Goal: Information Seeking & Learning: Learn about a topic

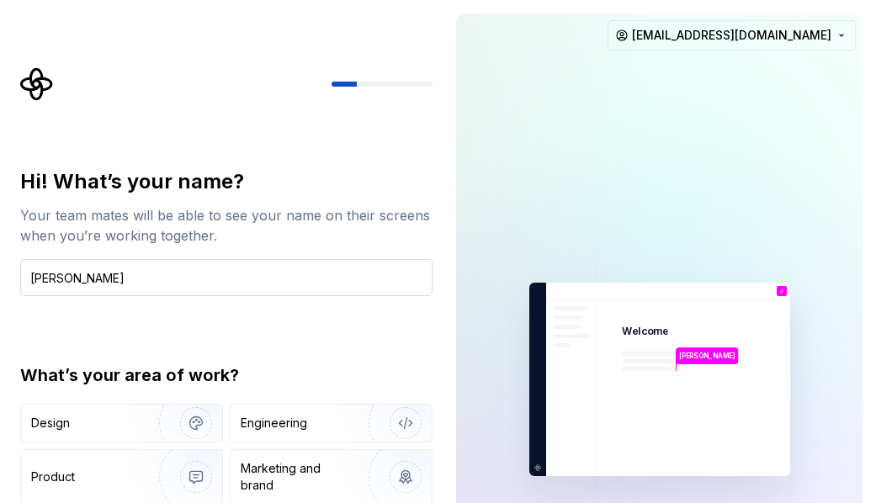
type input "[PERSON_NAME]"
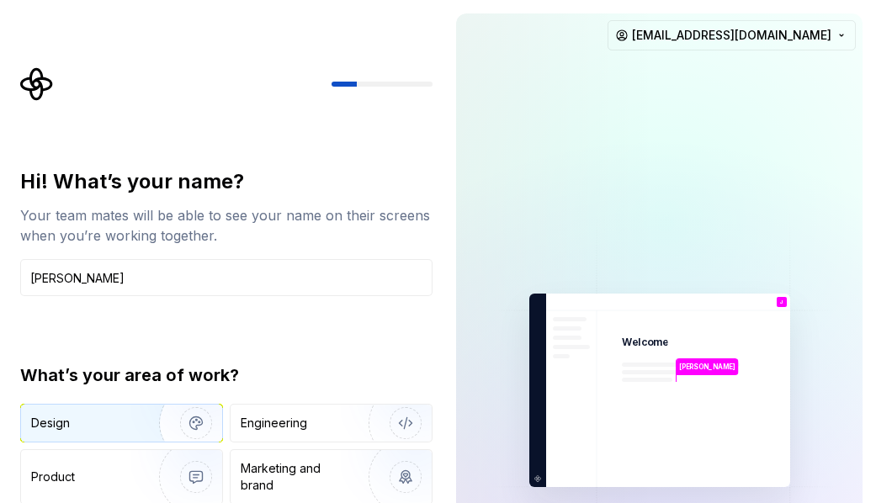
click at [203, 418] on img "button" at bounding box center [185, 423] width 108 height 113
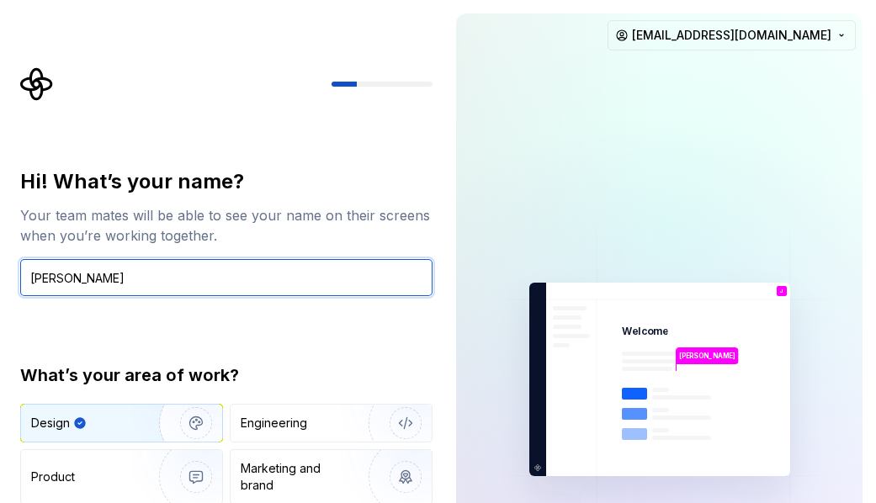
click at [223, 270] on input "[PERSON_NAME]" at bounding box center [226, 277] width 412 height 37
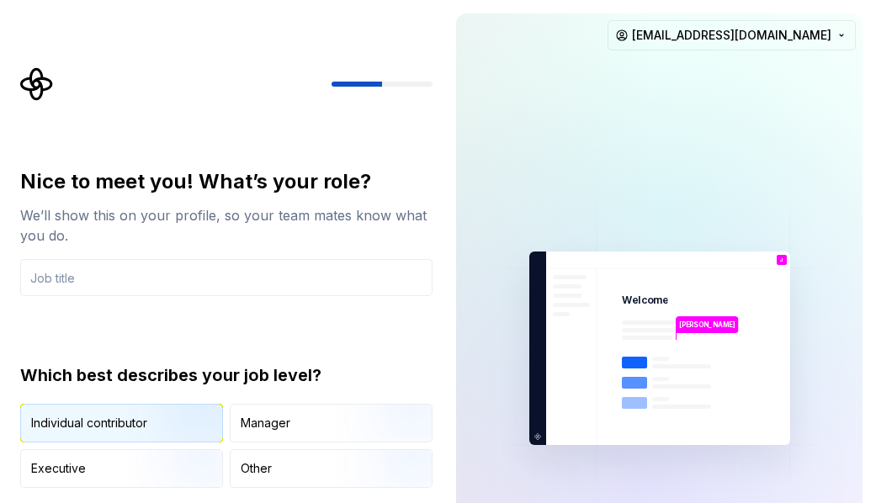
click at [86, 416] on div "Individual contributor" at bounding box center [89, 423] width 116 height 17
click at [197, 282] on input "text" at bounding box center [226, 277] width 412 height 37
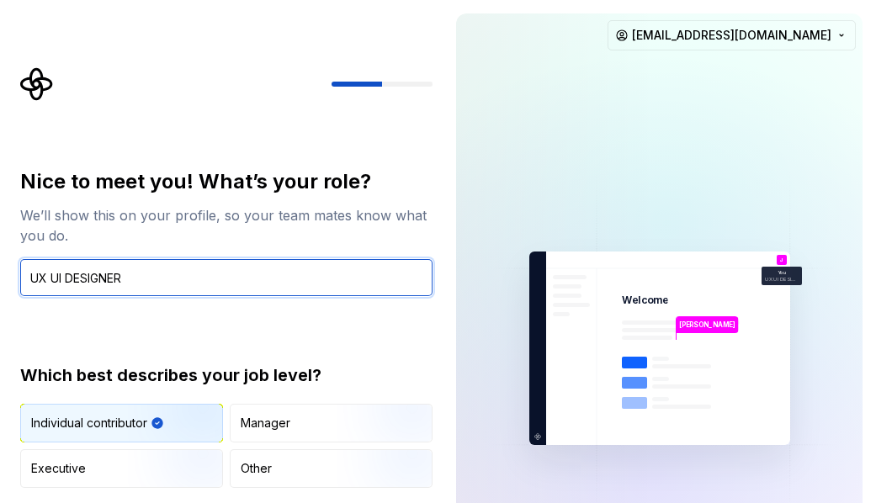
type input "UX UI DESIGNER"
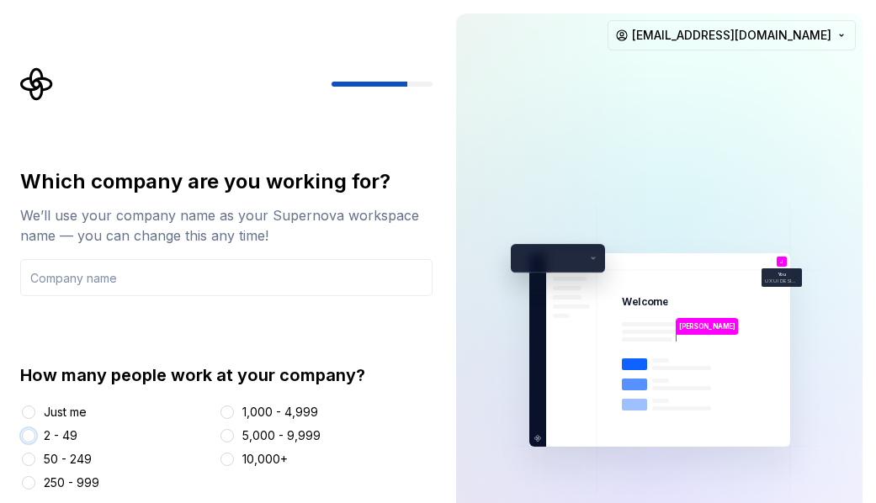
click at [30, 435] on button "2 - 49" at bounding box center [28, 435] width 13 height 13
click at [170, 282] on input "text" at bounding box center [226, 277] width 412 height 37
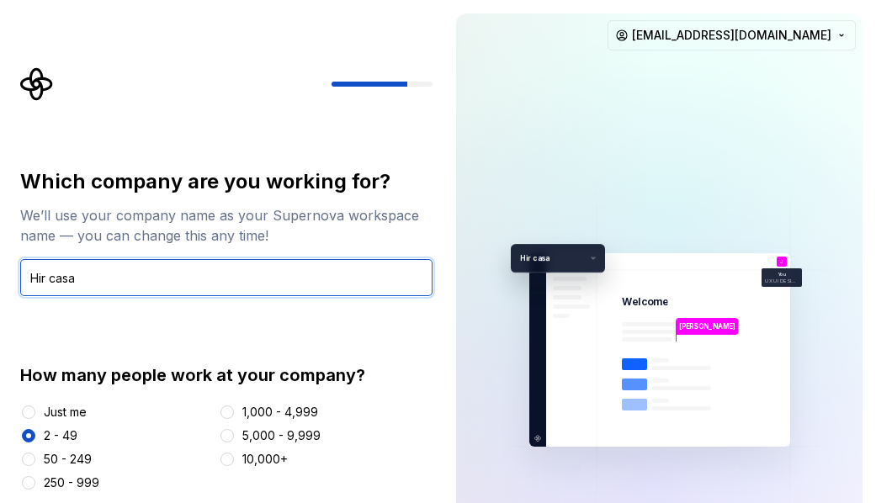
type input "Hir casa"
click at [320, 278] on input "Hir casa" at bounding box center [226, 277] width 412 height 37
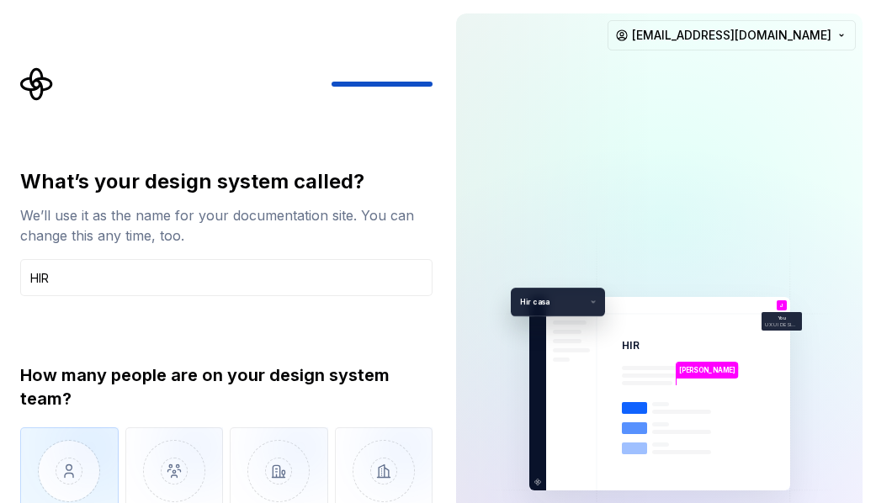
type input "HIR"
click at [82, 450] on img "button" at bounding box center [69, 484] width 98 height 113
type button "Only one person"
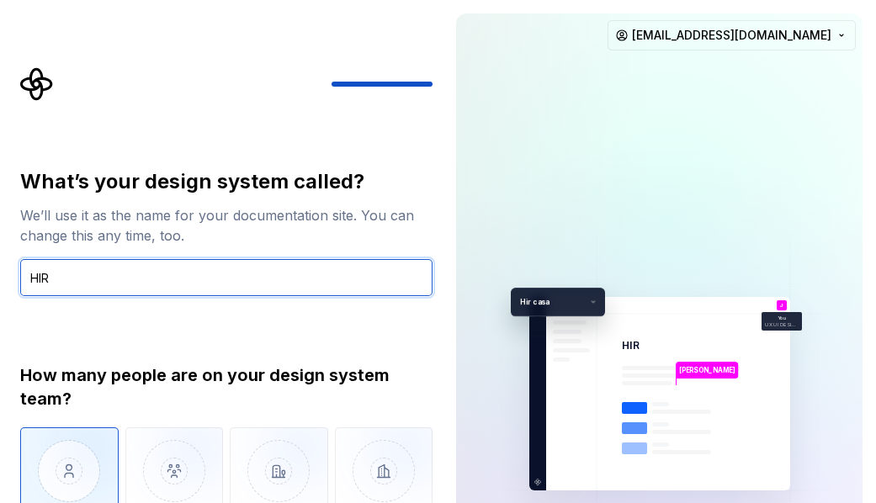
click at [138, 280] on input "HIR" at bounding box center [226, 277] width 412 height 37
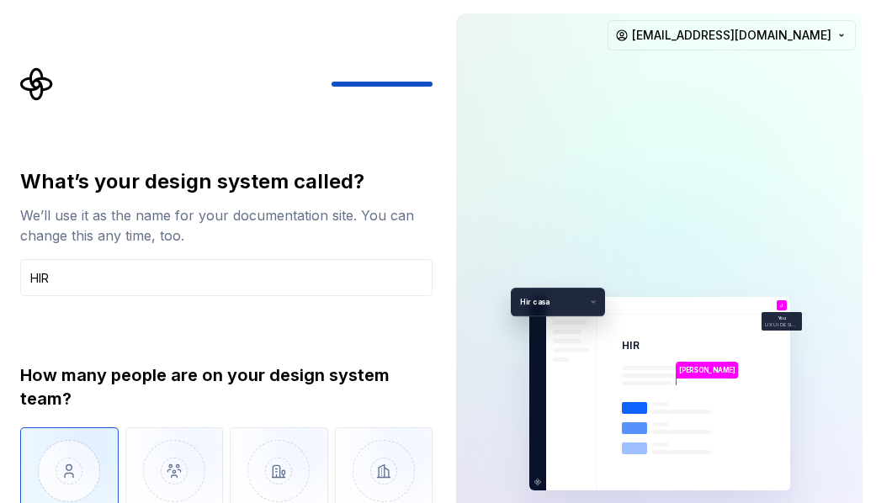
click at [70, 439] on img "button" at bounding box center [69, 484] width 98 height 113
click at [113, 334] on div "What’s your design system called? We’ll use it as the name for your documentati…" at bounding box center [226, 373] width 412 height 411
click at [104, 276] on input "HIR" at bounding box center [226, 277] width 412 height 37
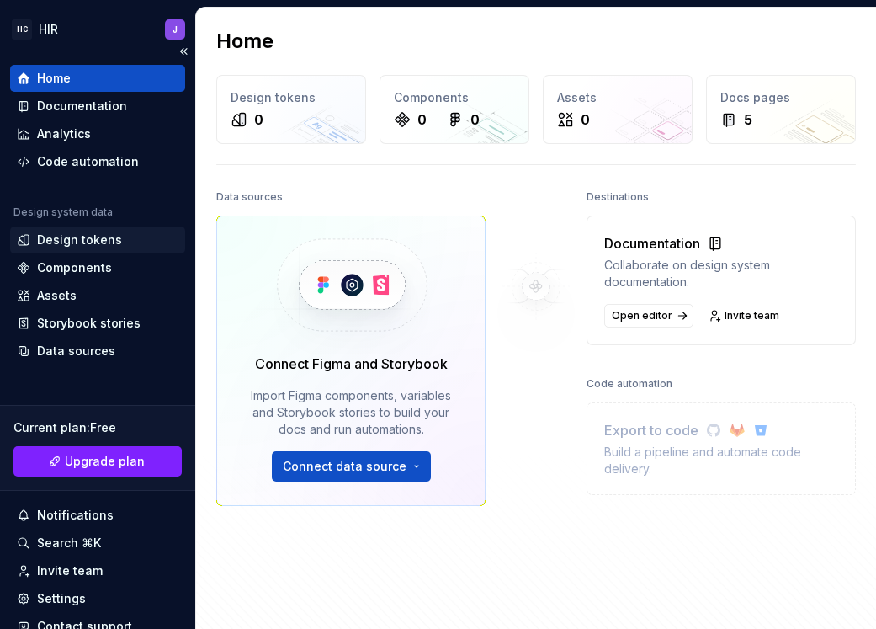
click at [102, 250] on div "Design tokens" at bounding box center [97, 239] width 175 height 27
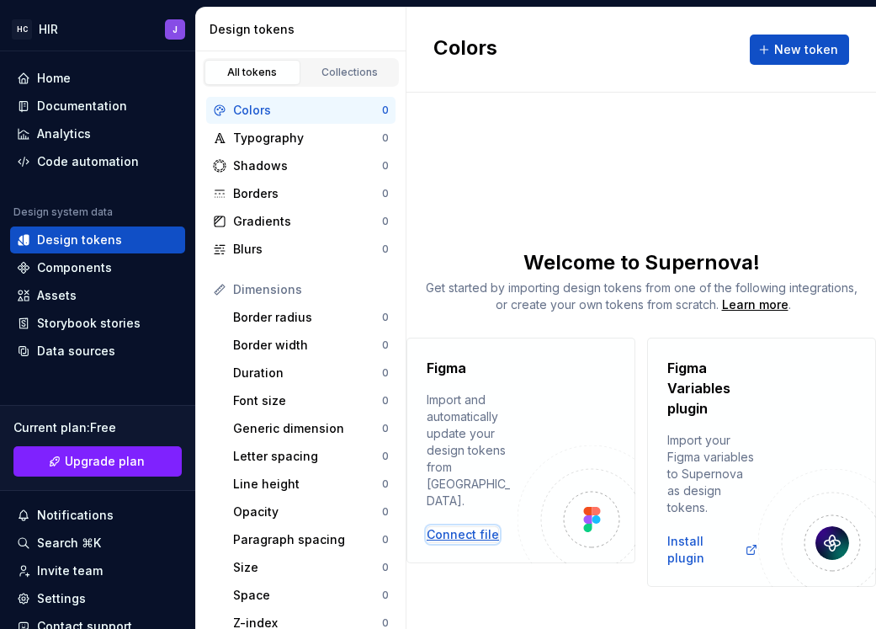
click at [473, 503] on div "Connect file" at bounding box center [463, 534] width 72 height 17
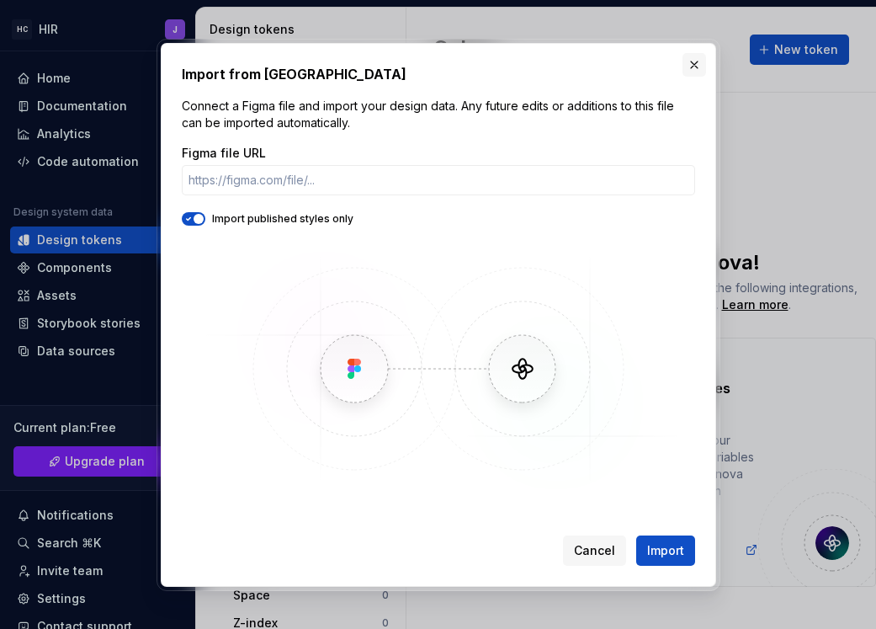
click at [694, 70] on button "button" at bounding box center [695, 65] width 24 height 24
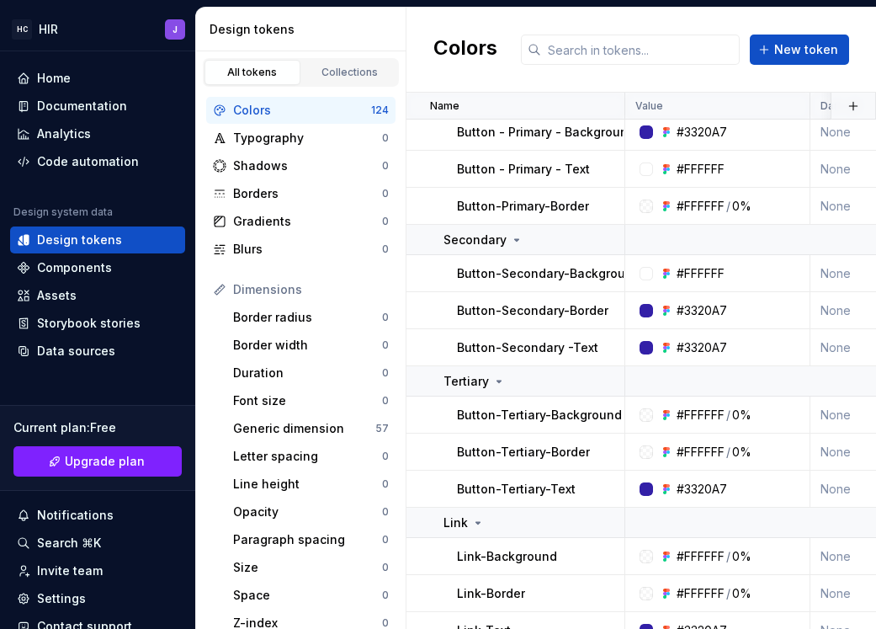
scroll to position [3059, 0]
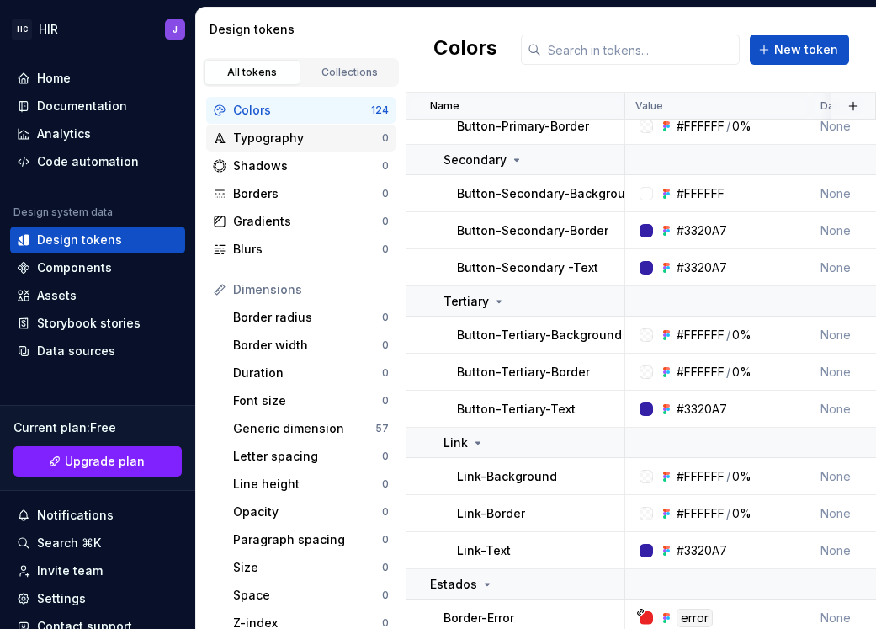
click at [279, 132] on div "Typography" at bounding box center [307, 138] width 149 height 17
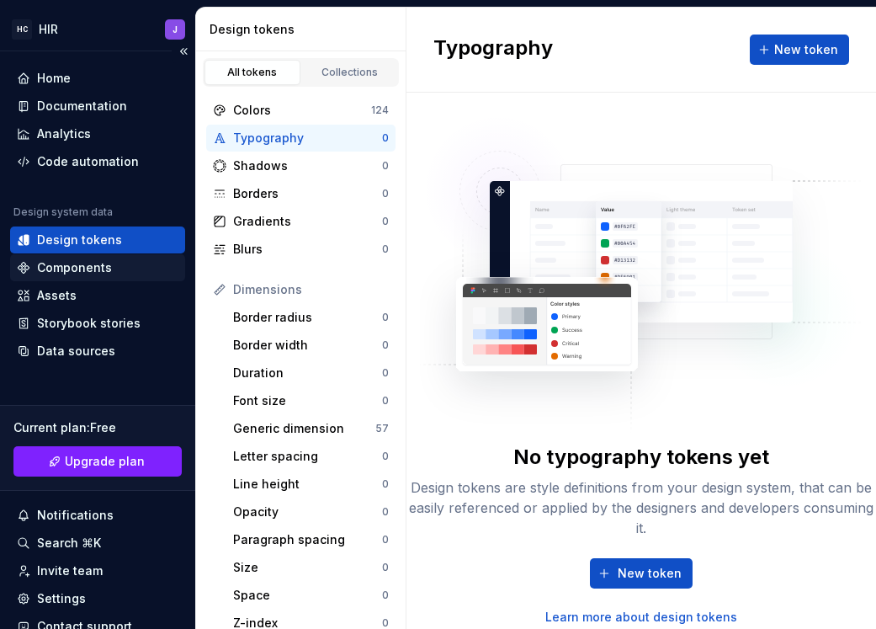
click at [88, 276] on div "Components" at bounding box center [97, 267] width 175 height 27
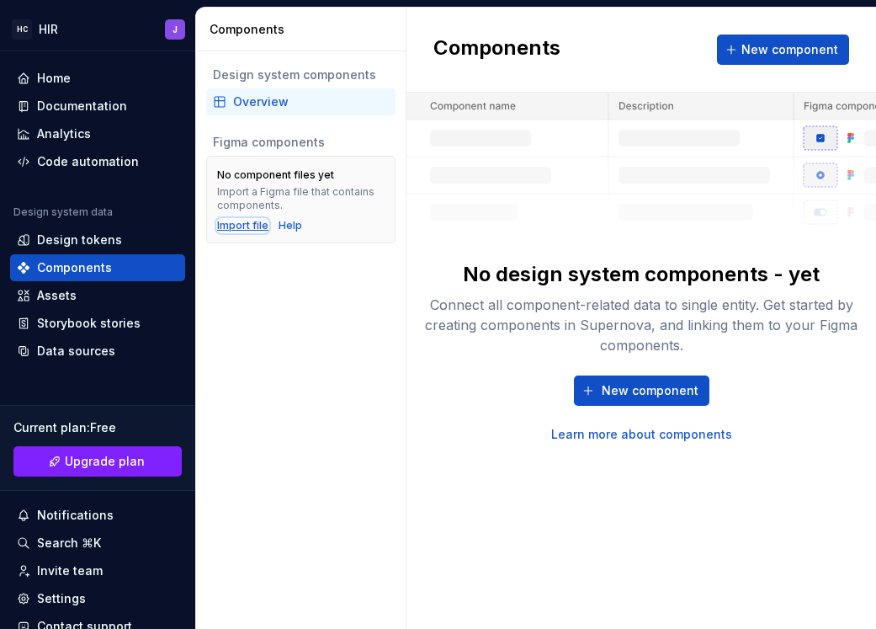
click at [245, 226] on div "Import file" at bounding box center [242, 225] width 51 height 13
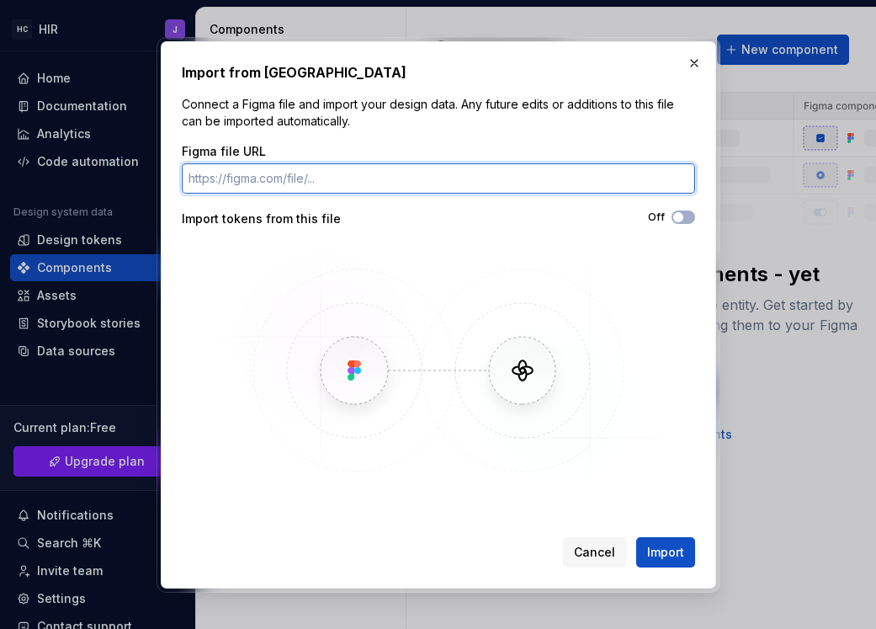
paste input "[URL][DOMAIN_NAME]"
type input "[URL][DOMAIN_NAME]"
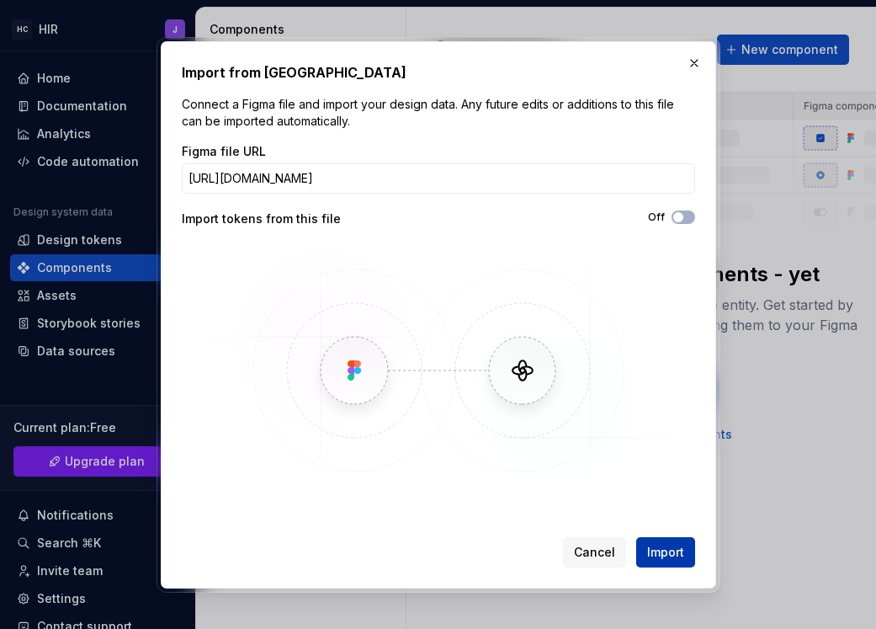
scroll to position [0, 0]
click at [684, 503] on button "Import" at bounding box center [665, 552] width 59 height 30
click at [678, 212] on span "button" at bounding box center [678, 217] width 10 height 10
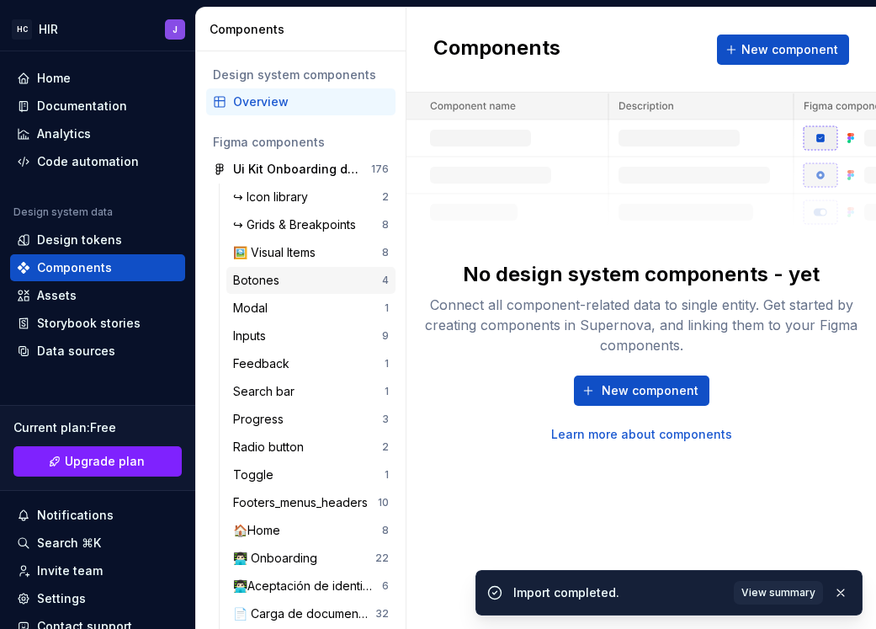
click at [292, 282] on div "Botones" at bounding box center [307, 280] width 149 height 17
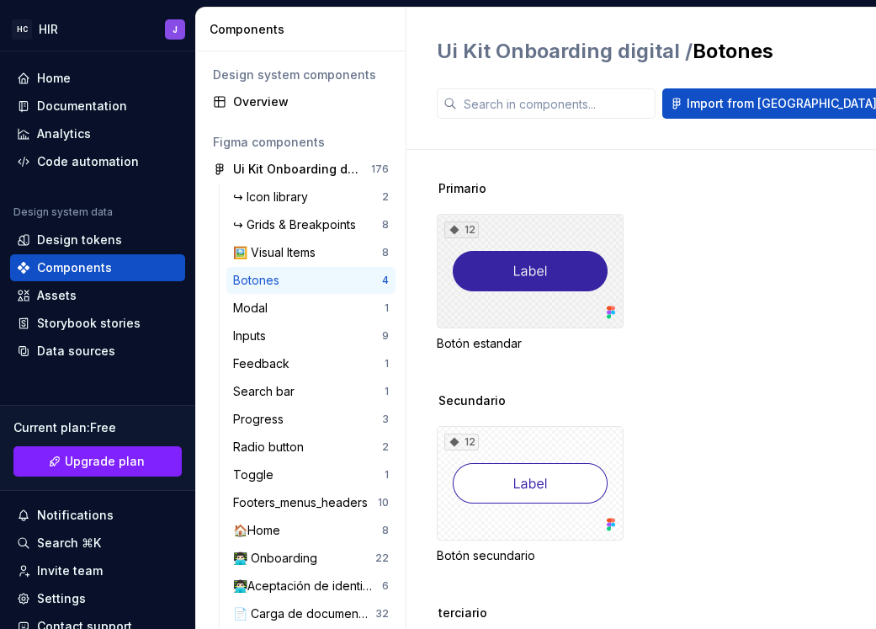
click at [507, 266] on div "12" at bounding box center [530, 271] width 187 height 114
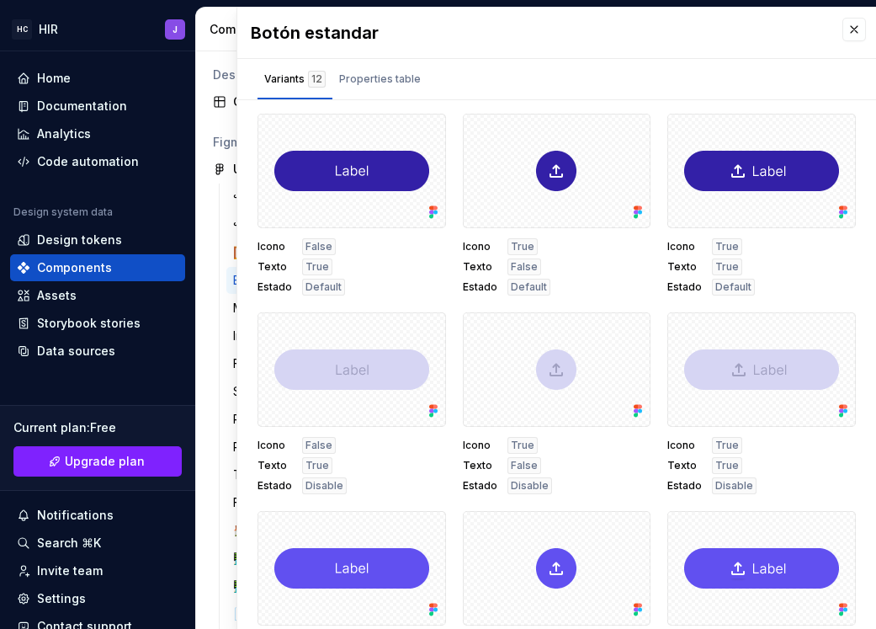
click at [210, 47] on div "Components" at bounding box center [301, 30] width 210 height 44
click at [849, 33] on button "button" at bounding box center [855, 30] width 24 height 24
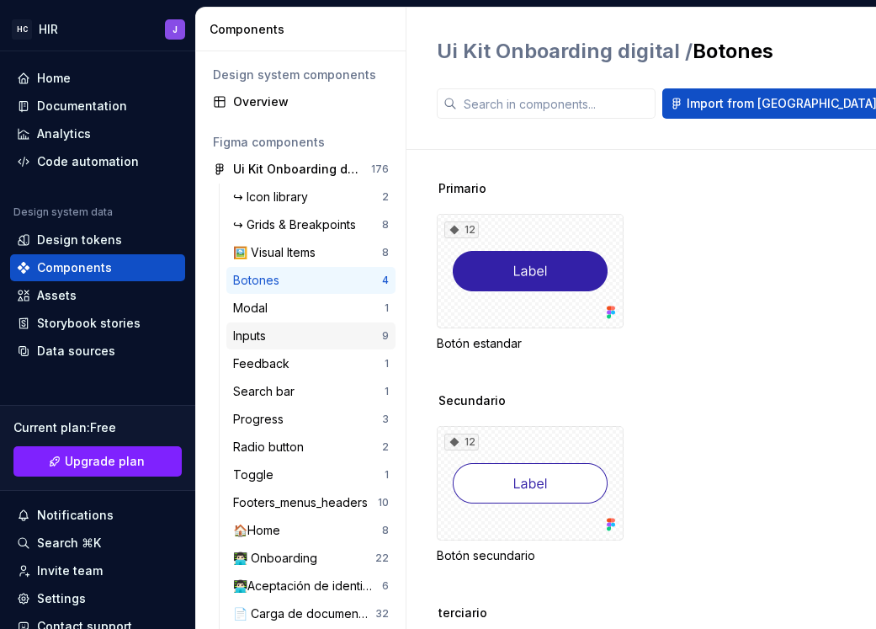
scroll to position [71, 0]
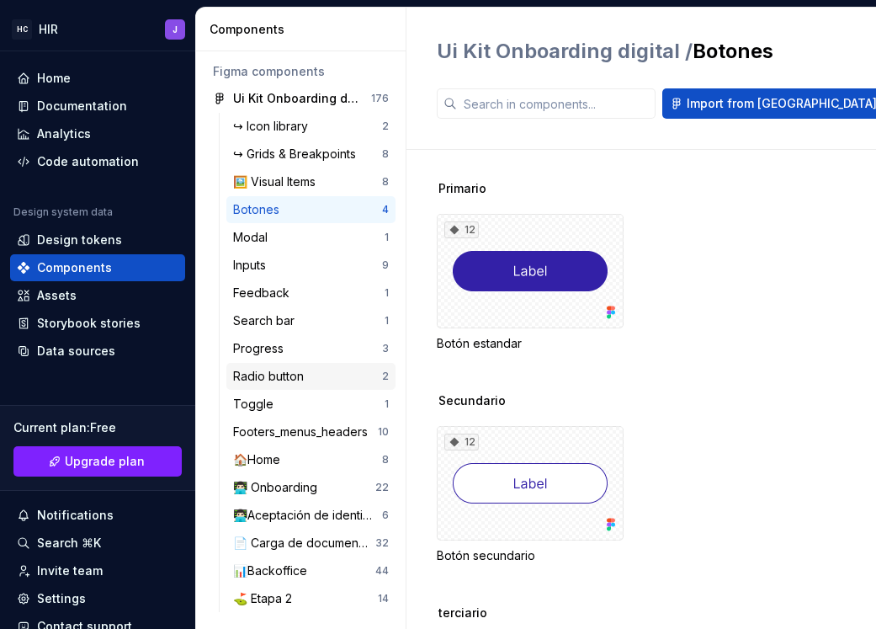
click at [277, 382] on div "Radio button" at bounding box center [271, 376] width 77 height 17
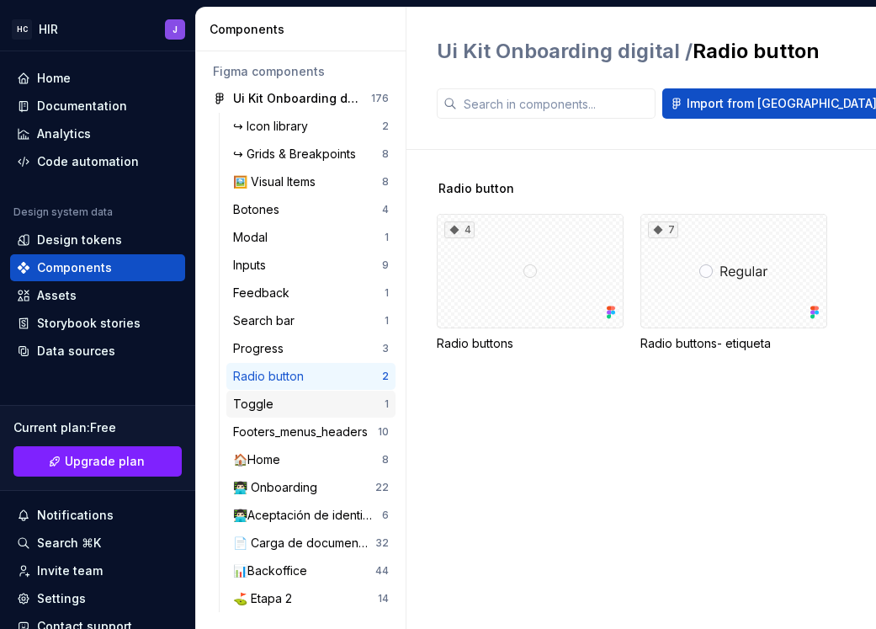
click at [274, 404] on div "Toggle" at bounding box center [256, 404] width 47 height 17
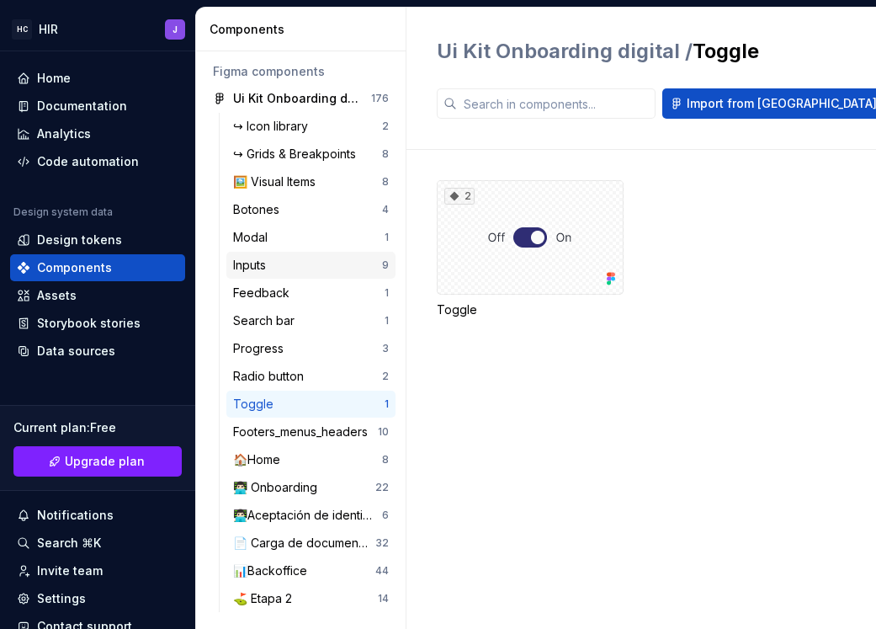
click at [256, 267] on div "Inputs" at bounding box center [253, 265] width 40 height 17
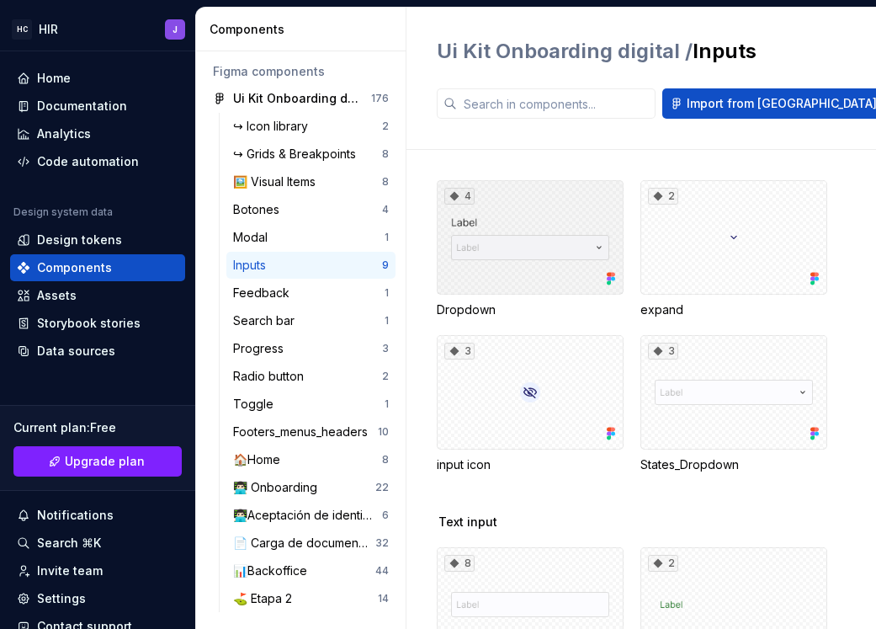
click at [548, 247] on div "4" at bounding box center [530, 237] width 187 height 114
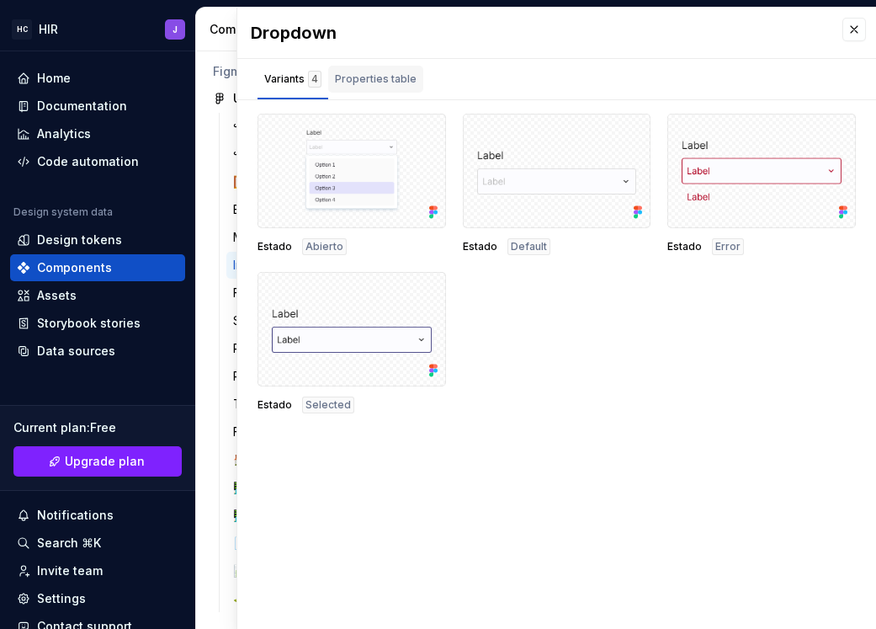
click at [346, 85] on div "Properties table" at bounding box center [376, 79] width 82 height 17
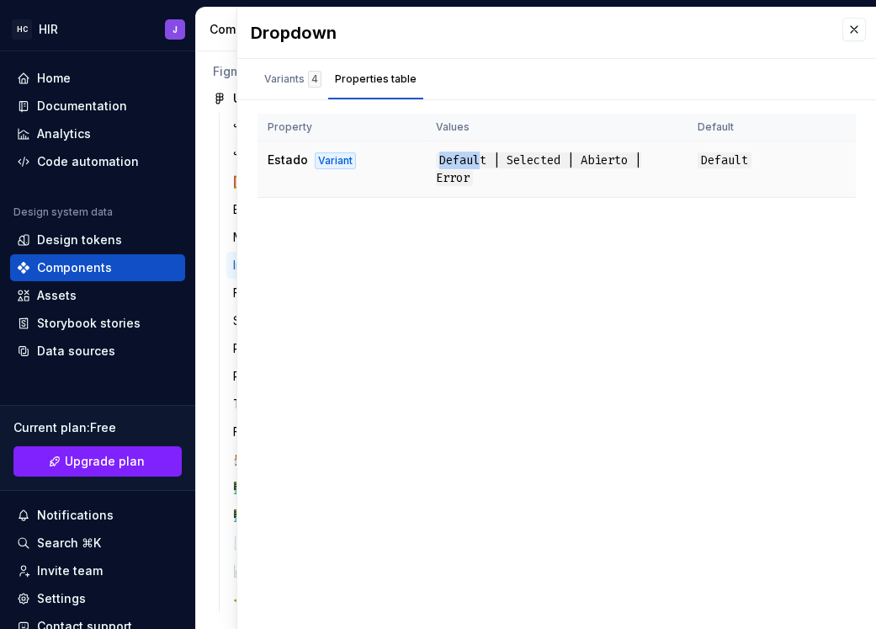
drag, startPoint x: 481, startPoint y: 168, endPoint x: 433, endPoint y: 168, distance: 48.0
click at [432, 168] on td "Default | Selected | Abierto | Error" at bounding box center [557, 169] width 262 height 56
click at [508, 199] on div "Estado Abierto Estado Default Estado Error Estado Selected Property Values Defa…" at bounding box center [556, 163] width 639 height 98
click at [282, 87] on div "Variants 4" at bounding box center [292, 79] width 57 height 17
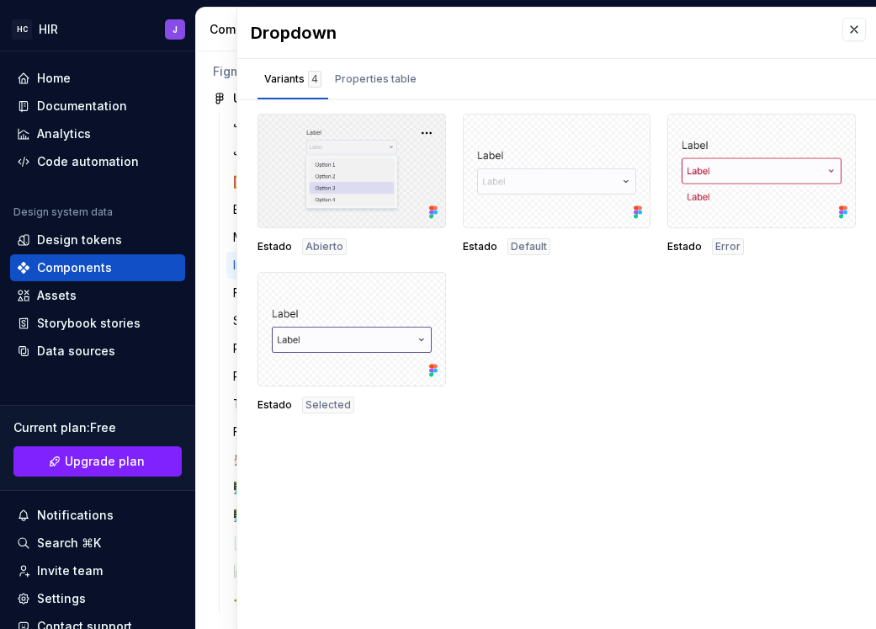
click at [322, 210] on div at bounding box center [352, 171] width 189 height 114
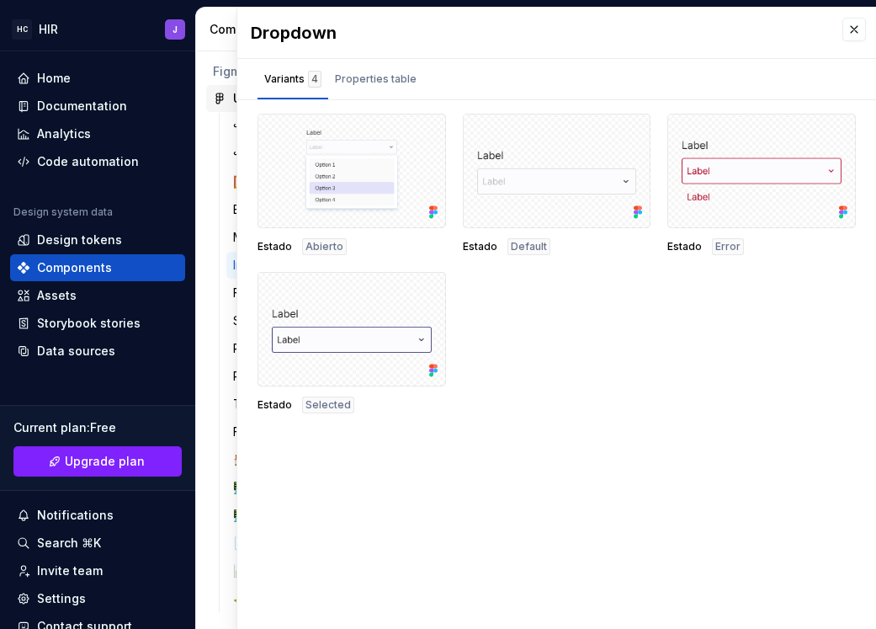
click at [221, 88] on div "Ui Kit Onboarding digital 176" at bounding box center [300, 98] width 189 height 27
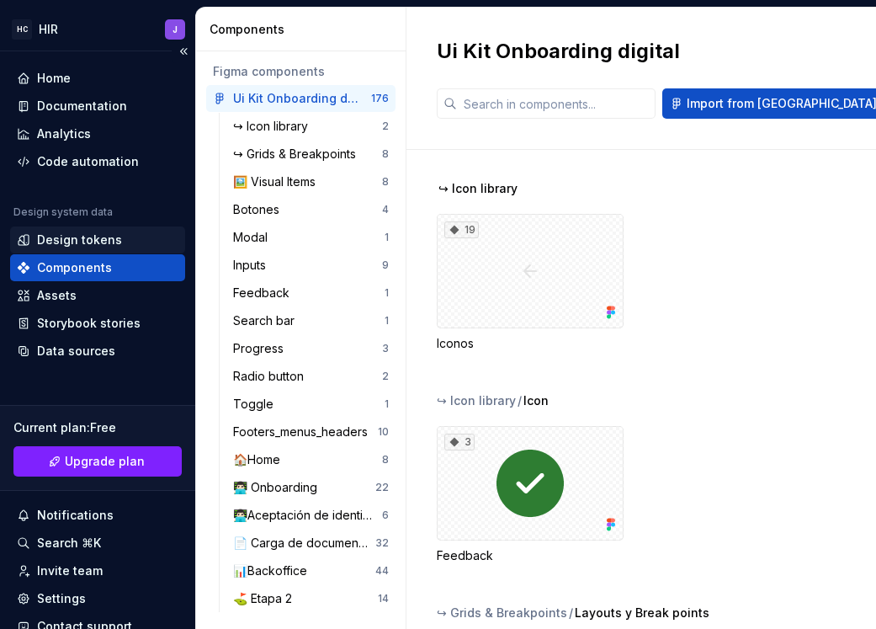
click at [82, 230] on div "Design tokens" at bounding box center [97, 239] width 175 height 27
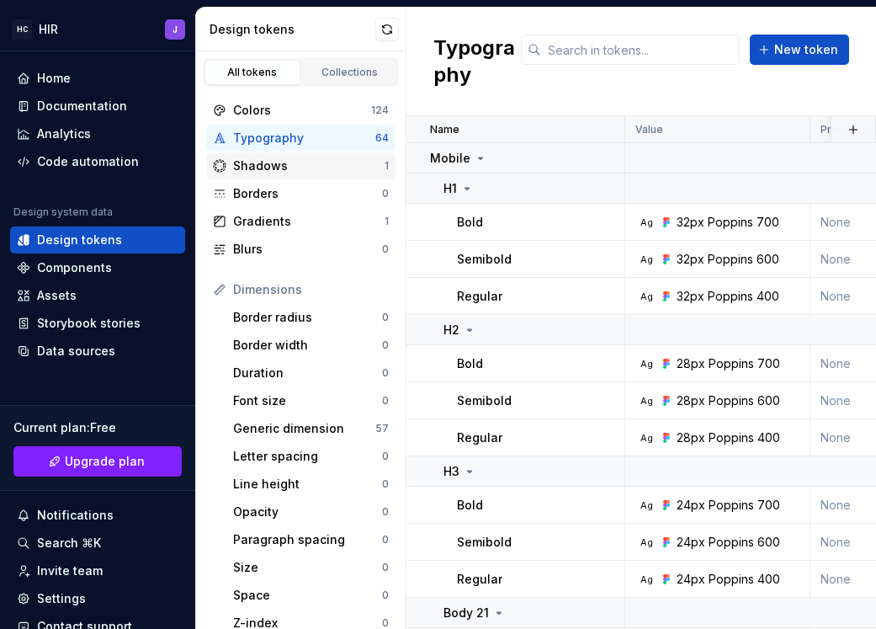
click at [255, 162] on div "Shadows" at bounding box center [309, 165] width 152 height 17
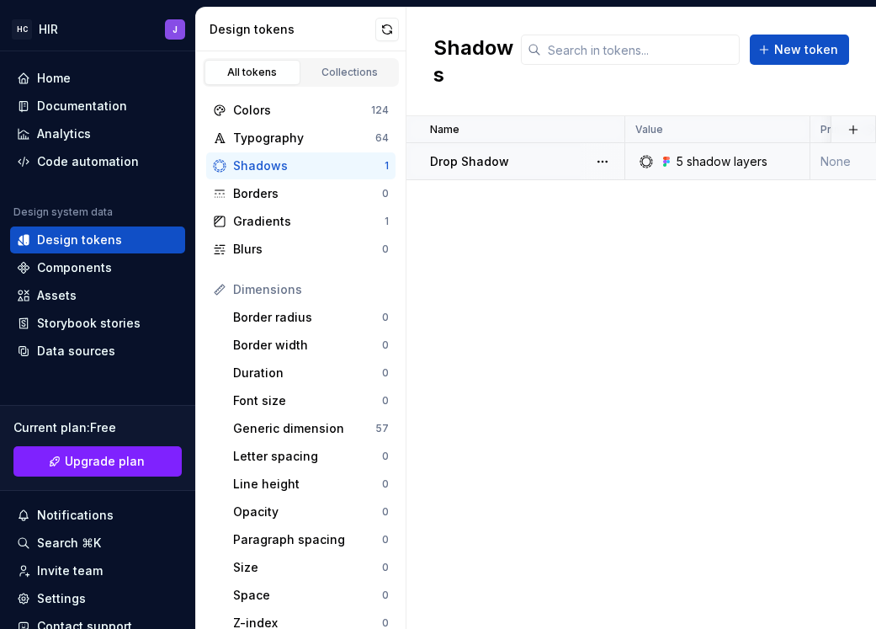
click at [731, 153] on div "5 shadow layers" at bounding box center [722, 161] width 91 height 17
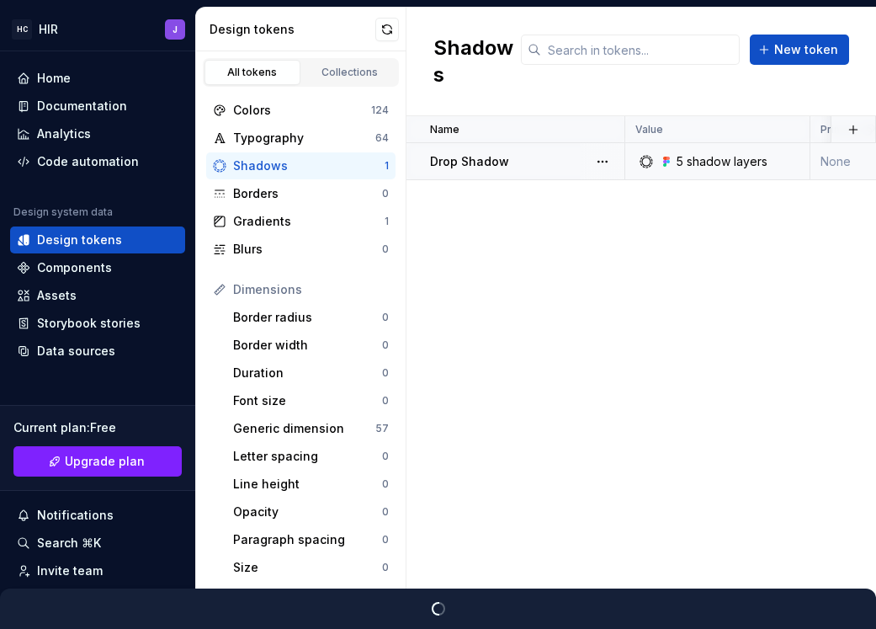
click at [715, 153] on div "5 shadow layers" at bounding box center [722, 161] width 91 height 17
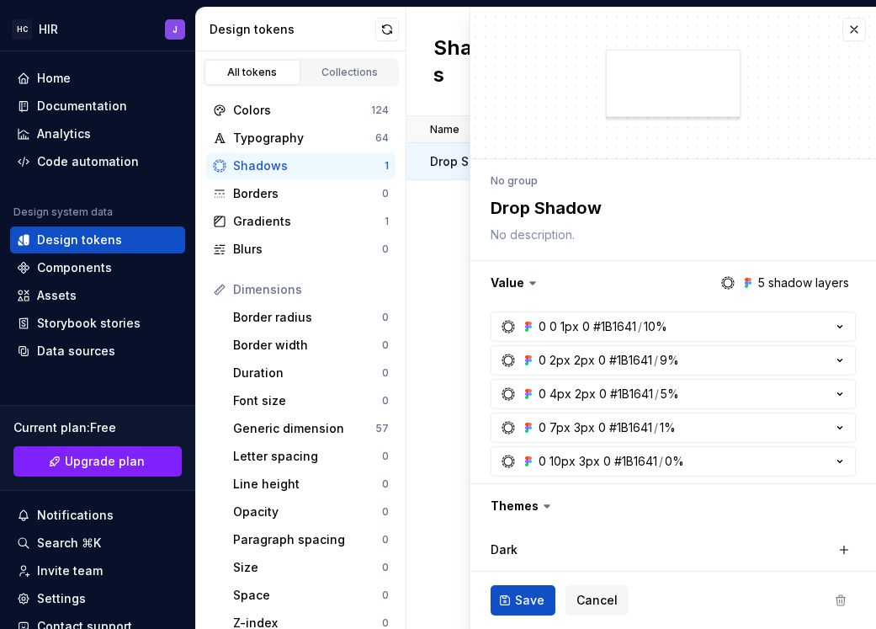
type textarea "*"
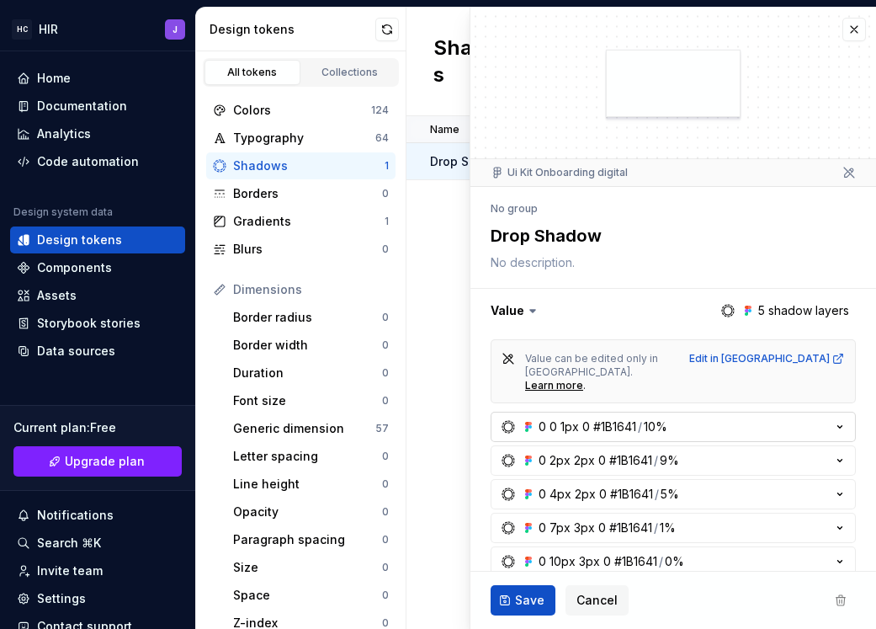
click at [551, 418] on div "0" at bounding box center [554, 426] width 8 height 17
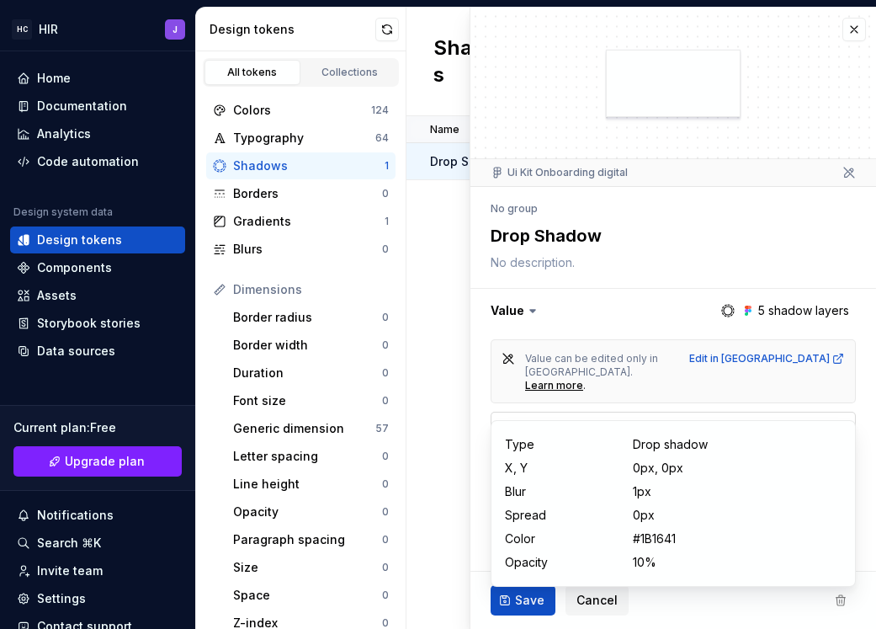
click at [551, 418] on div "0" at bounding box center [554, 426] width 8 height 17
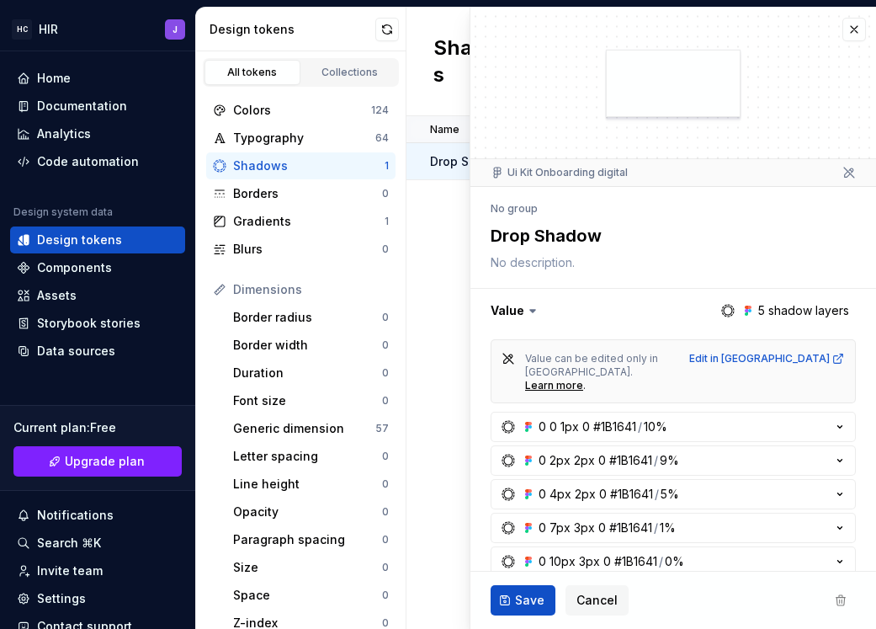
click at [425, 253] on div "Name Value Primary Default Hover Disable Selected Tamaño Focus Disabled Status …" at bounding box center [642, 372] width 470 height 513
click at [272, 189] on div "Borders" at bounding box center [307, 193] width 149 height 17
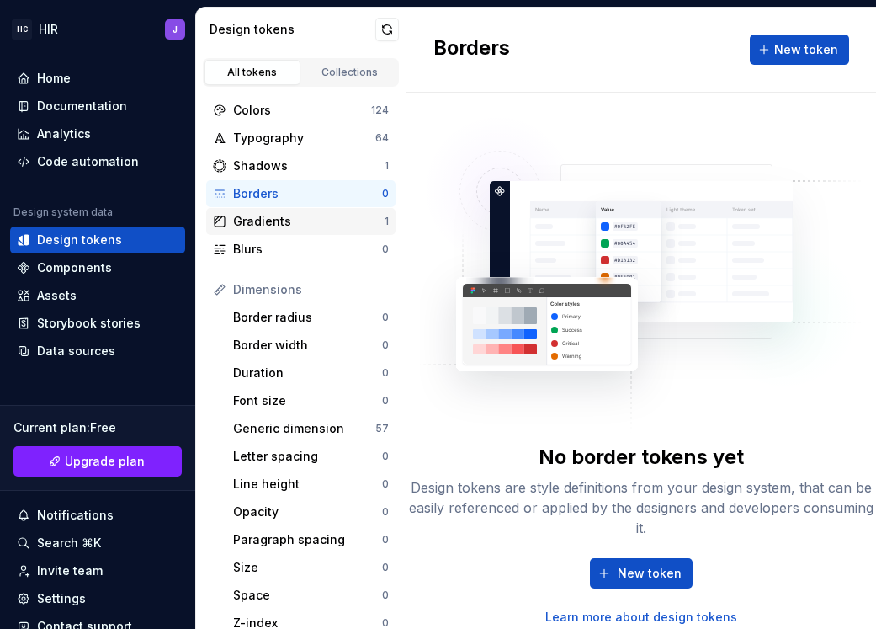
click at [263, 226] on div "Gradients" at bounding box center [309, 221] width 152 height 17
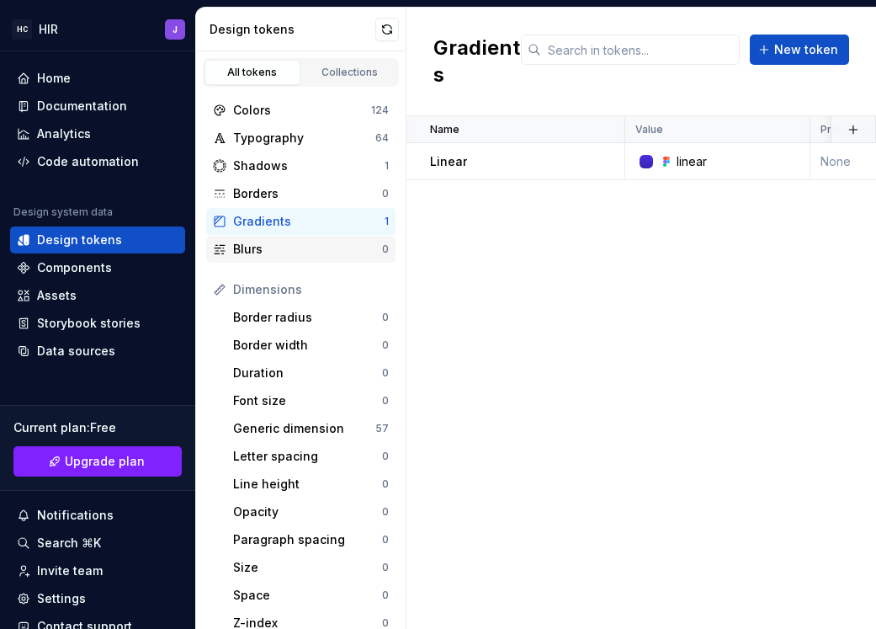
click at [258, 258] on div "Blurs 0" at bounding box center [300, 249] width 189 height 27
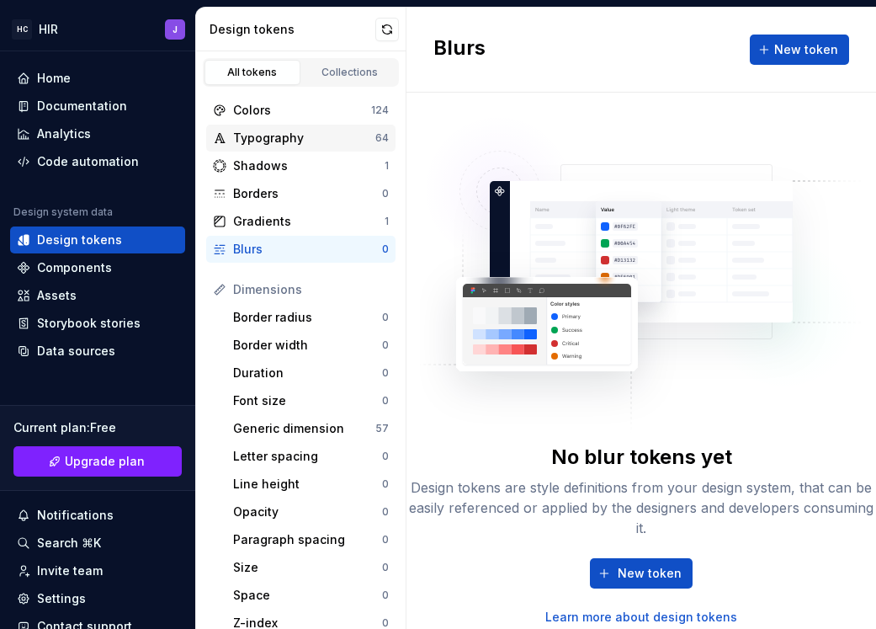
click at [255, 137] on div "Typography" at bounding box center [304, 138] width 142 height 17
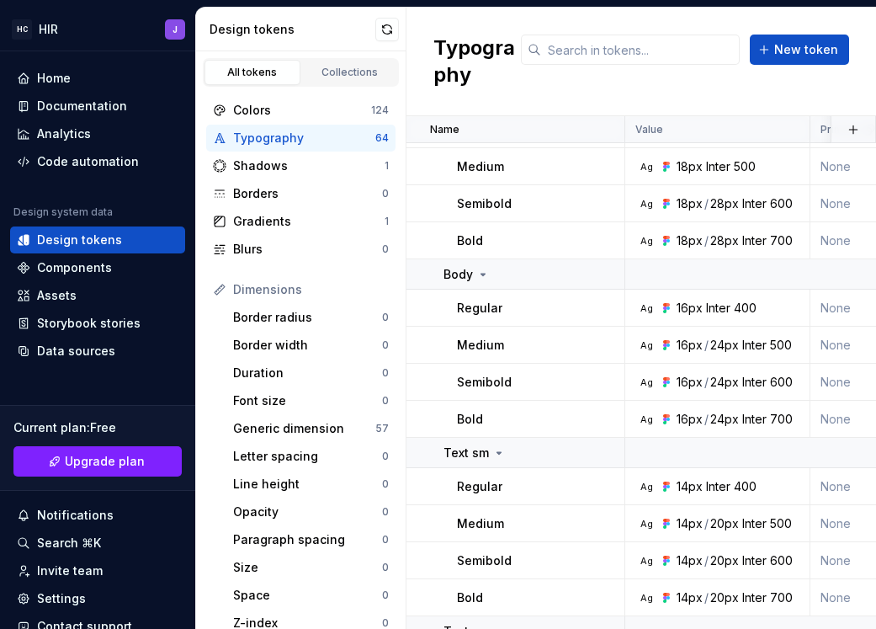
scroll to position [2460, 0]
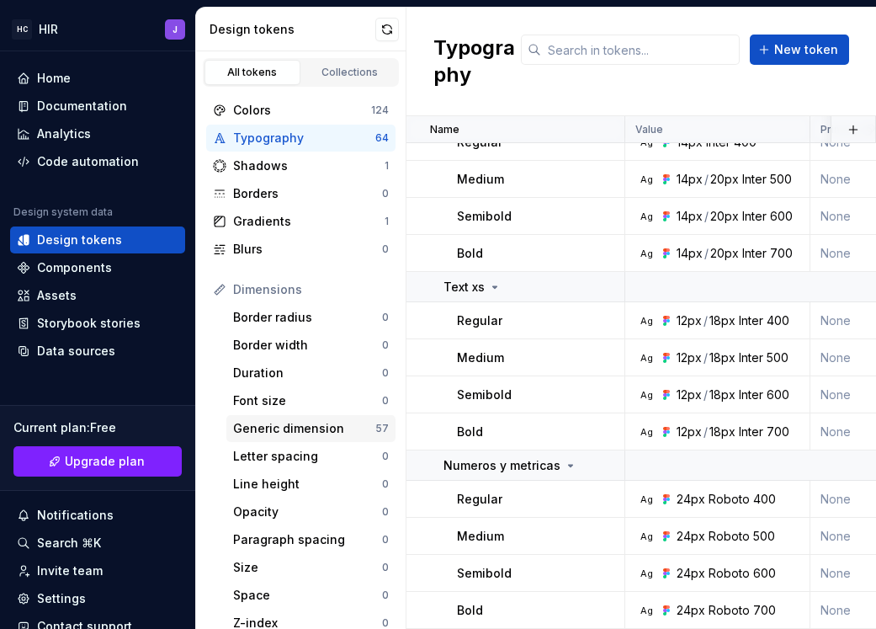
click at [260, 434] on div "Generic dimension" at bounding box center [304, 428] width 142 height 17
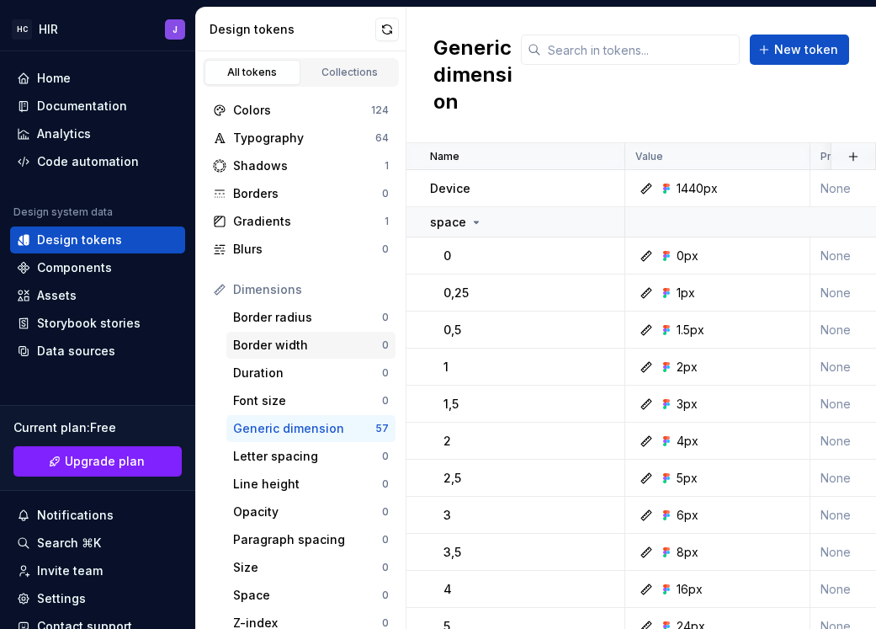
click at [250, 337] on div "Border width" at bounding box center [307, 345] width 149 height 17
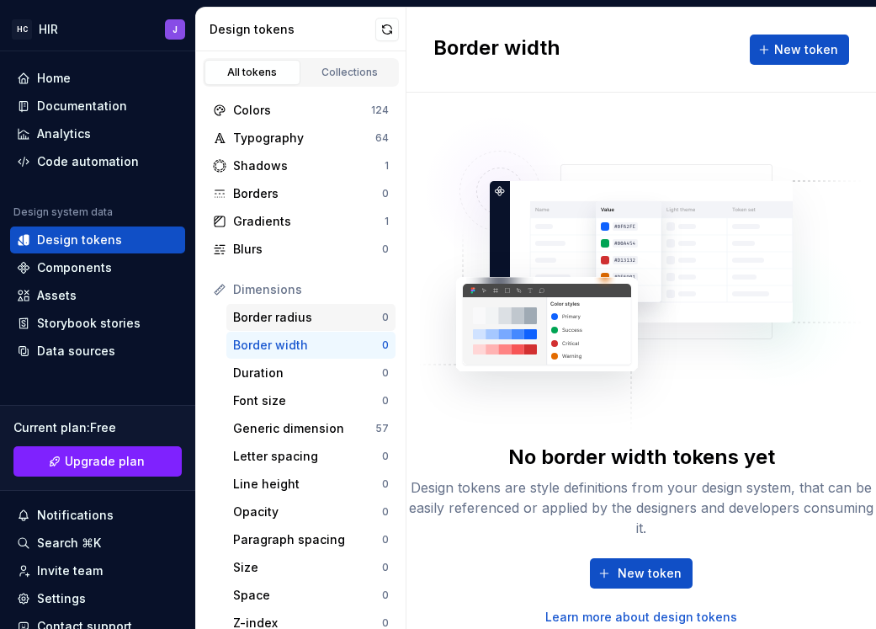
click at [250, 315] on div "Border radius" at bounding box center [307, 317] width 149 height 17
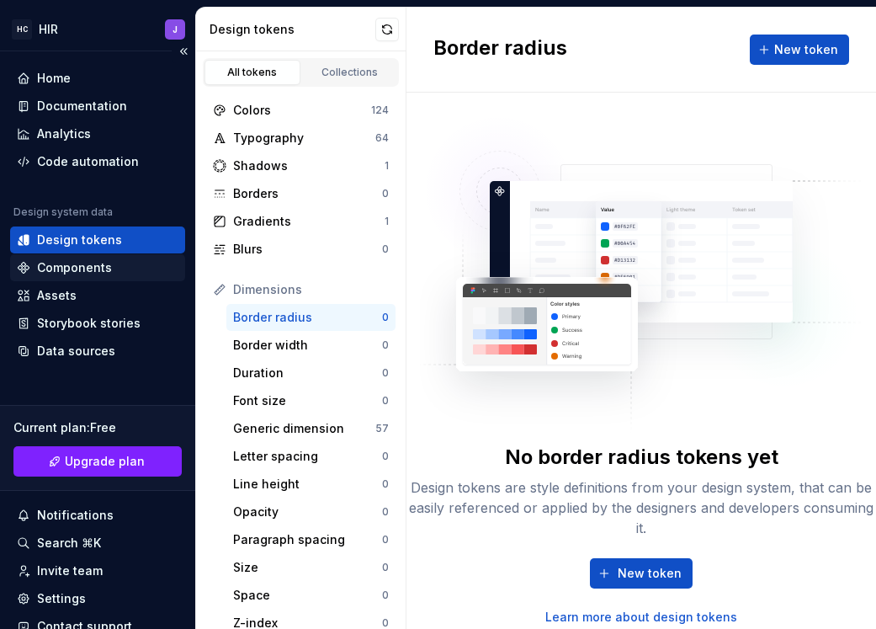
click at [74, 274] on div "Components" at bounding box center [74, 267] width 75 height 17
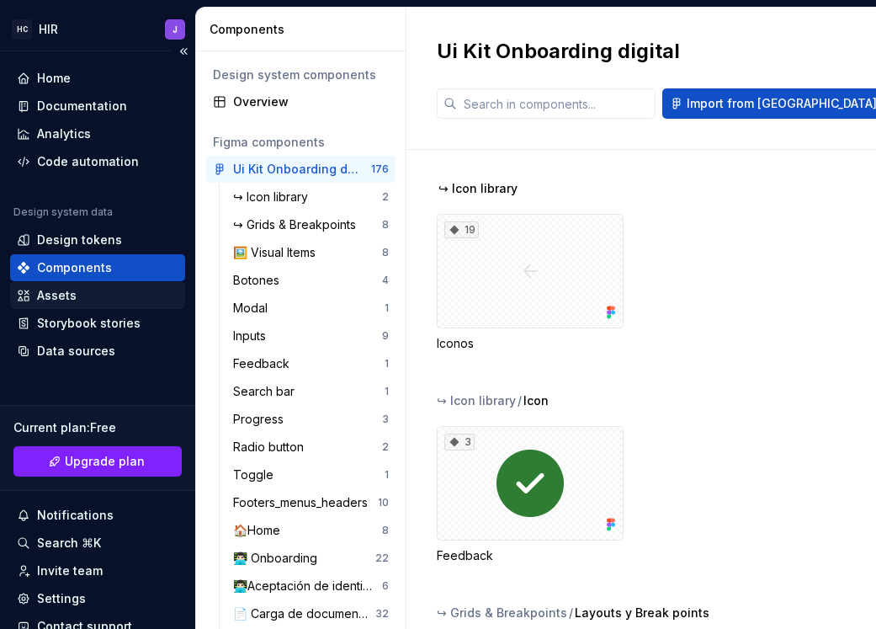
click at [73, 297] on div "Assets" at bounding box center [57, 295] width 40 height 17
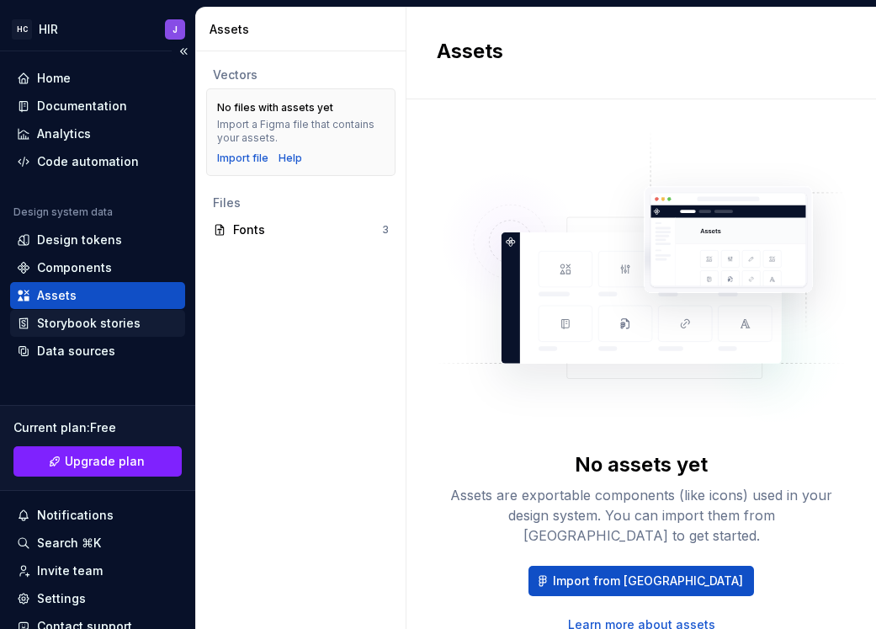
click at [61, 319] on div "Storybook stories" at bounding box center [89, 323] width 104 height 17
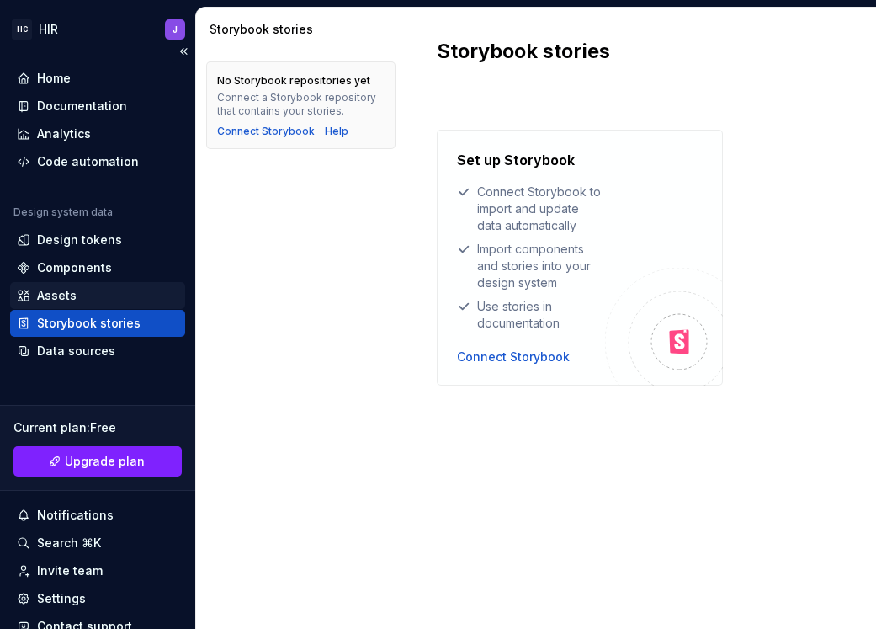
click at [56, 291] on div "Assets" at bounding box center [57, 295] width 40 height 17
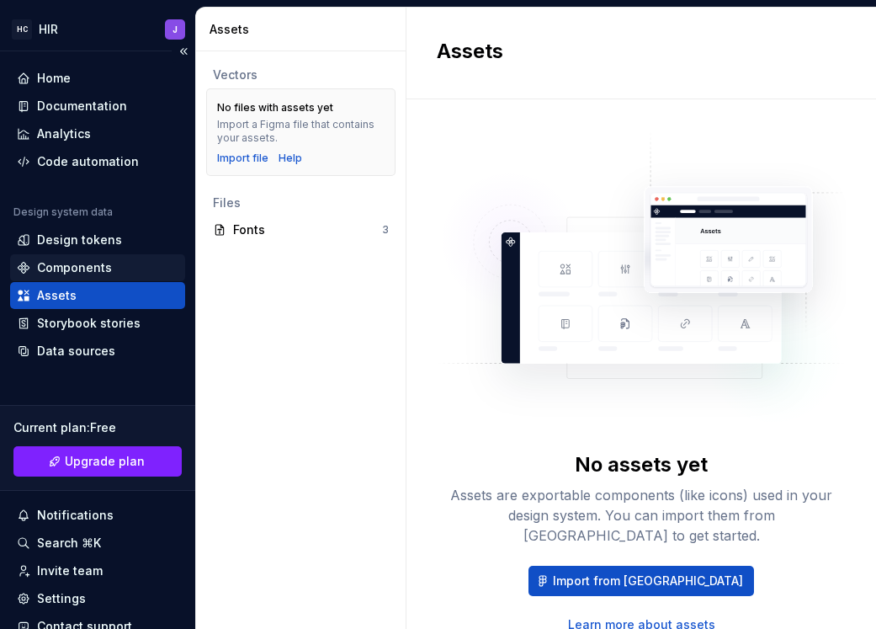
click at [69, 268] on div "Components" at bounding box center [74, 267] width 75 height 17
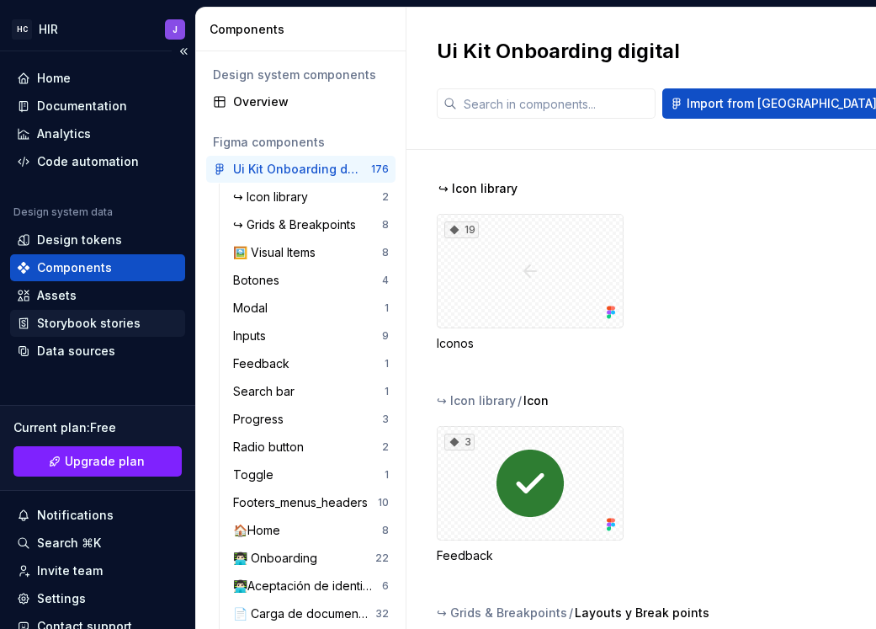
click at [51, 312] on div "Storybook stories" at bounding box center [97, 323] width 175 height 27
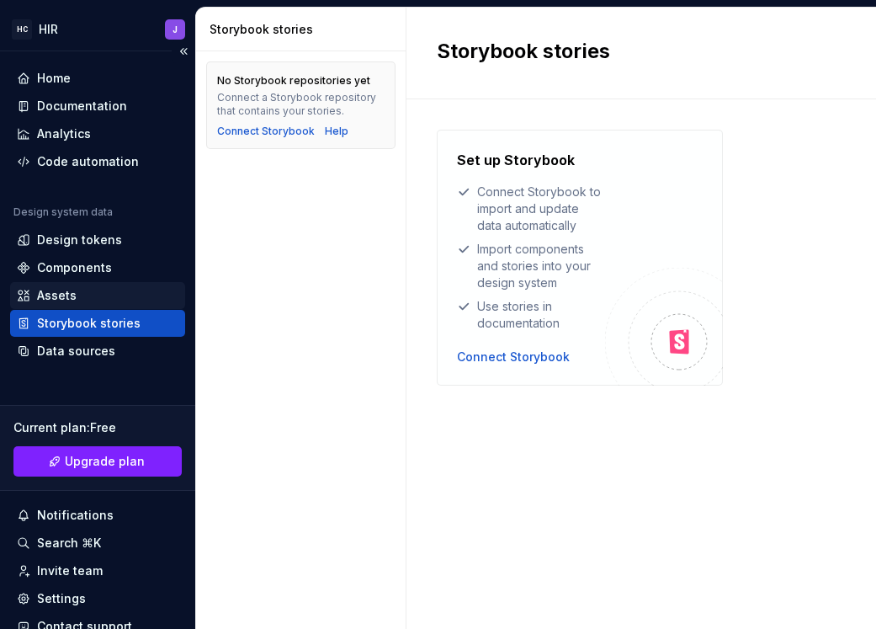
click at [48, 298] on div "Assets" at bounding box center [57, 295] width 40 height 17
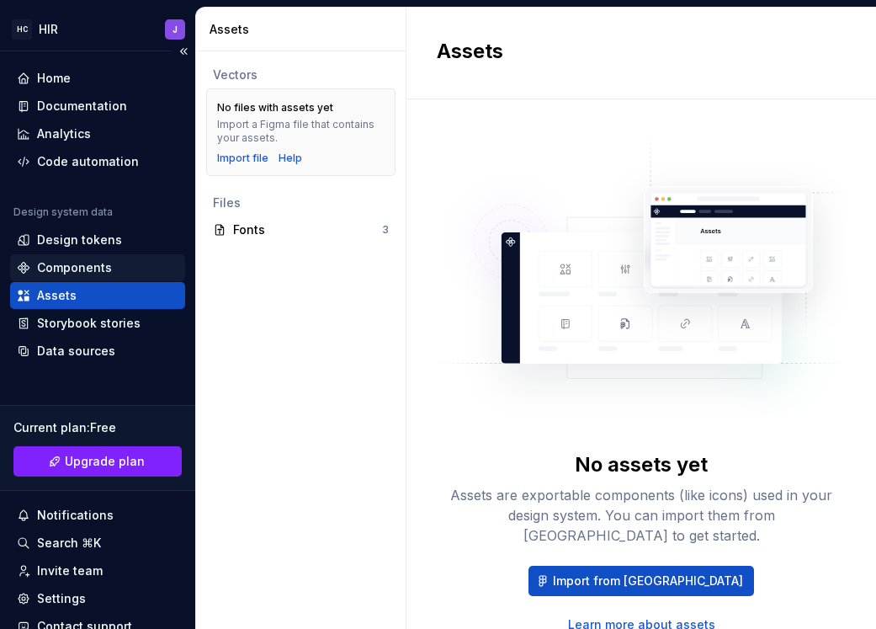
click at [48, 271] on div "Components" at bounding box center [74, 267] width 75 height 17
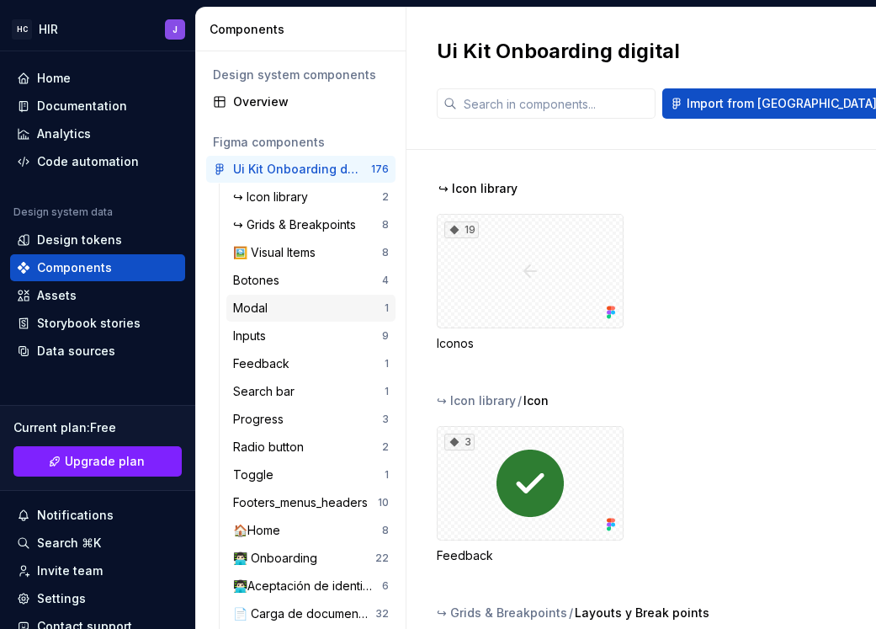
scroll to position [71, 0]
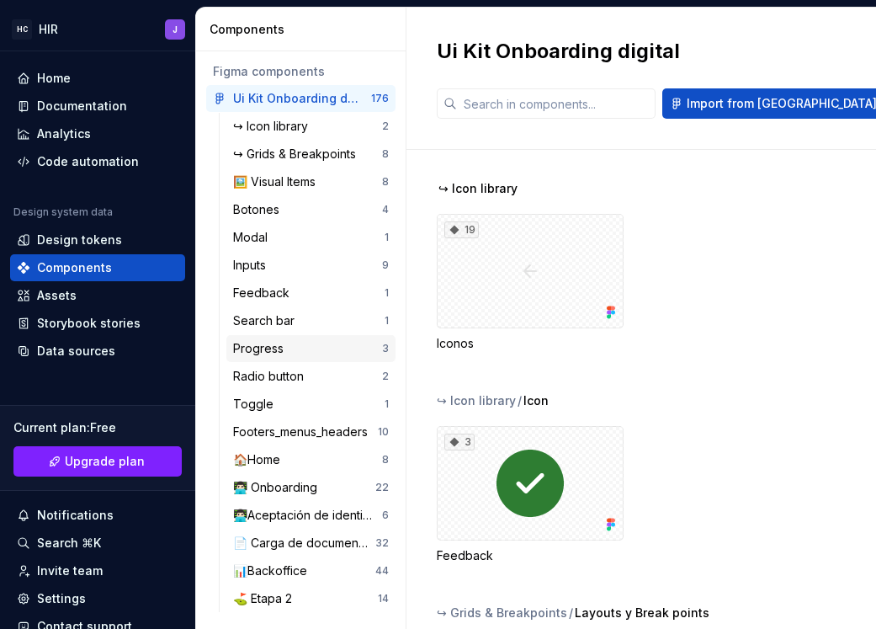
click at [268, 352] on div "Progress" at bounding box center [261, 348] width 57 height 17
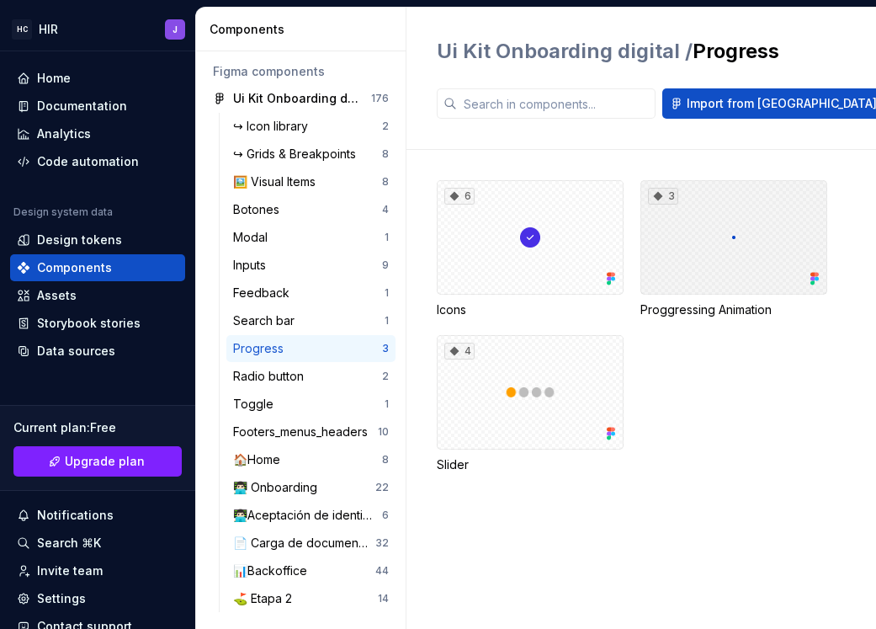
click at [762, 214] on div "3" at bounding box center [734, 237] width 187 height 114
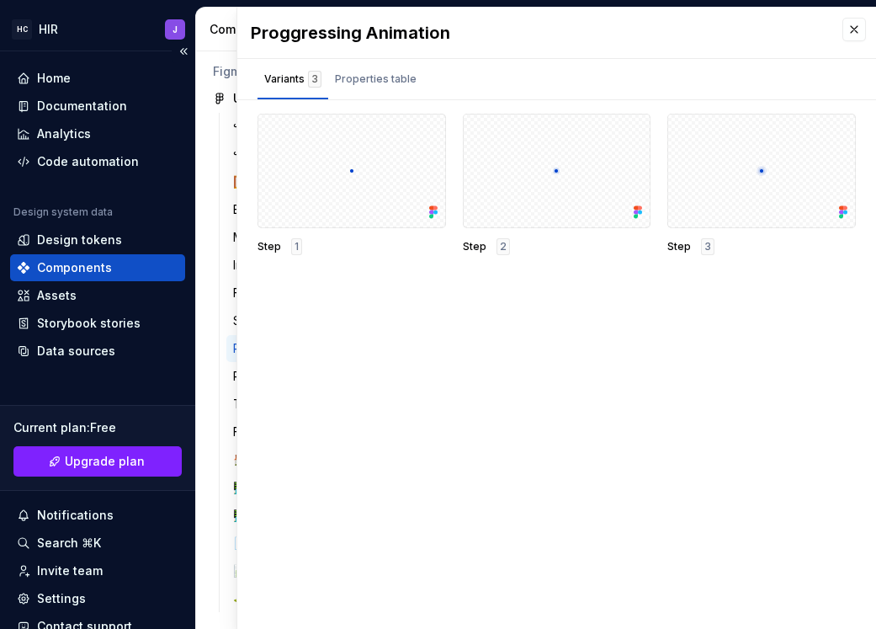
click at [59, 263] on div "Components" at bounding box center [74, 267] width 75 height 17
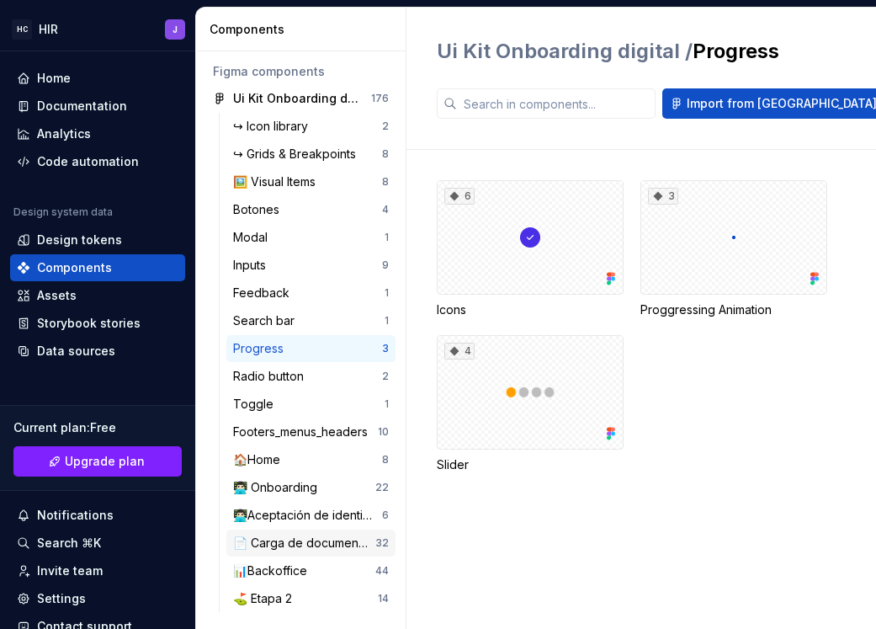
click at [287, 503] on div "📄 Carga de documentos" at bounding box center [304, 543] width 142 height 17
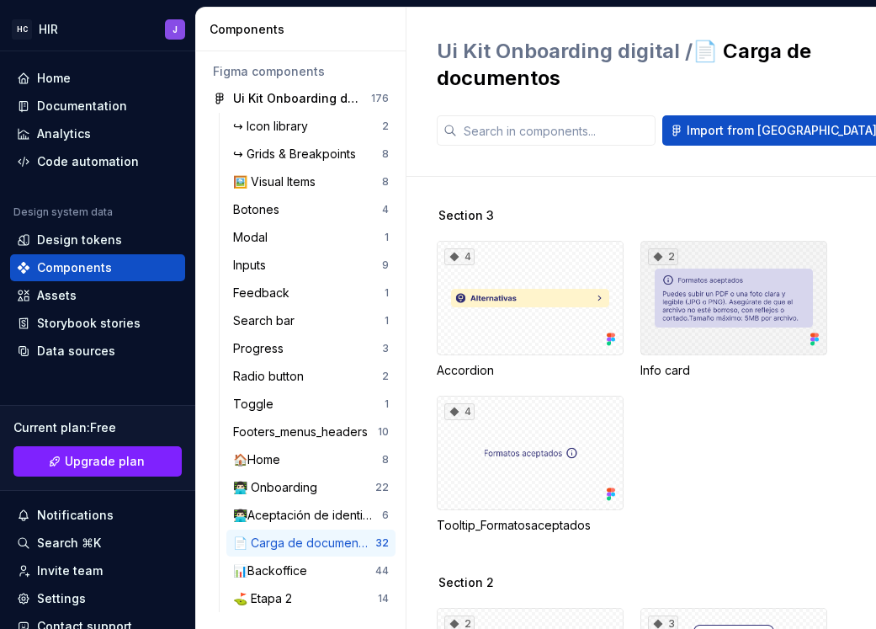
click at [742, 299] on div "2" at bounding box center [734, 298] width 187 height 114
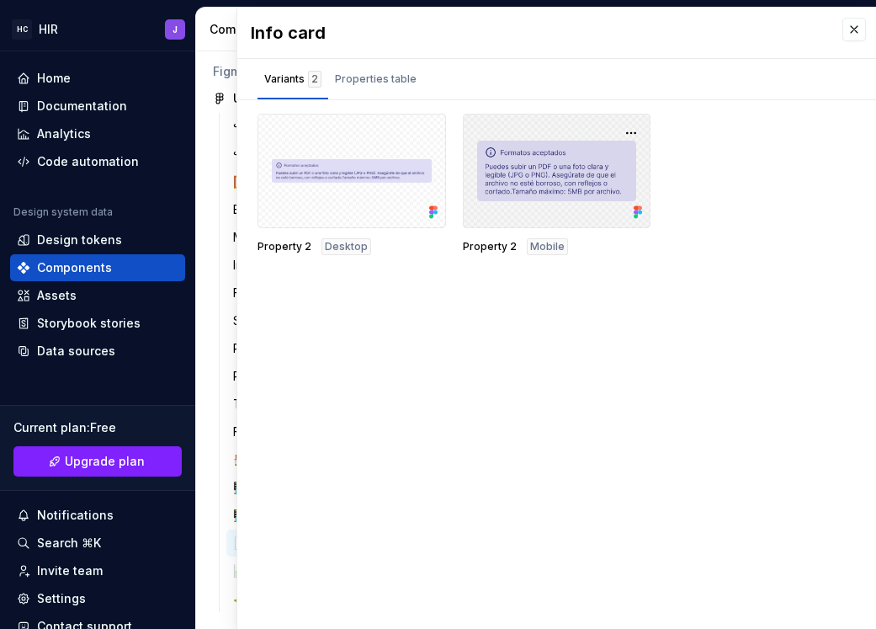
click at [555, 164] on div at bounding box center [557, 171] width 189 height 114
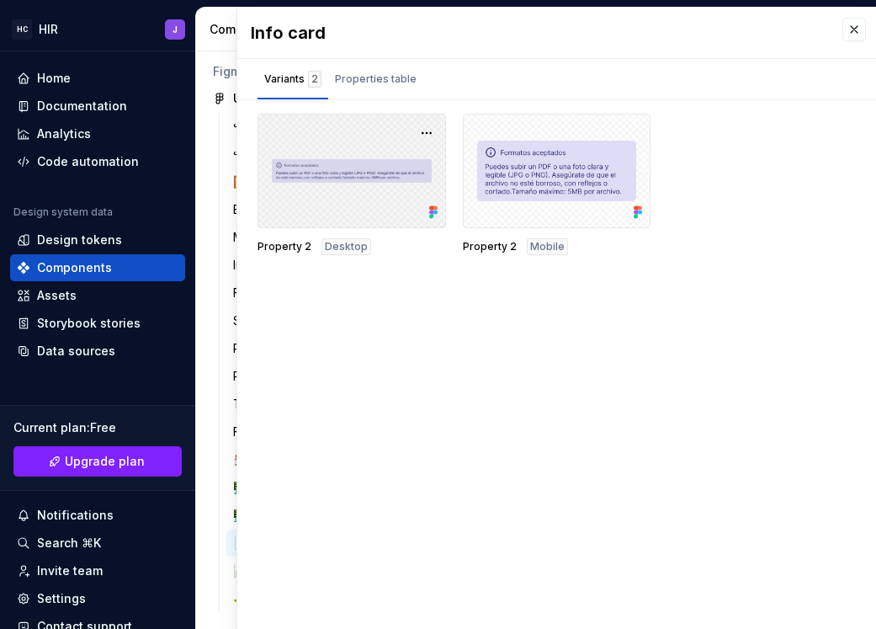
click at [346, 201] on div at bounding box center [352, 171] width 189 height 114
click at [371, 136] on div at bounding box center [352, 171] width 189 height 114
click at [429, 136] on button "button" at bounding box center [427, 133] width 24 height 24
click at [358, 124] on div at bounding box center [352, 171] width 189 height 114
click at [415, 124] on button "button" at bounding box center [427, 133] width 24 height 24
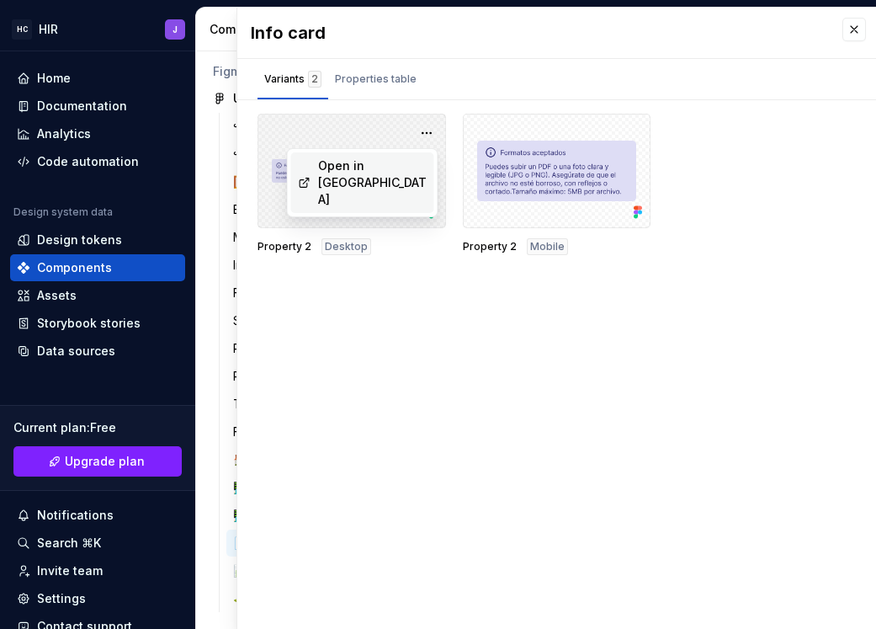
click at [402, 167] on div "Open in [GEOGRAPHIC_DATA]" at bounding box center [372, 182] width 109 height 51
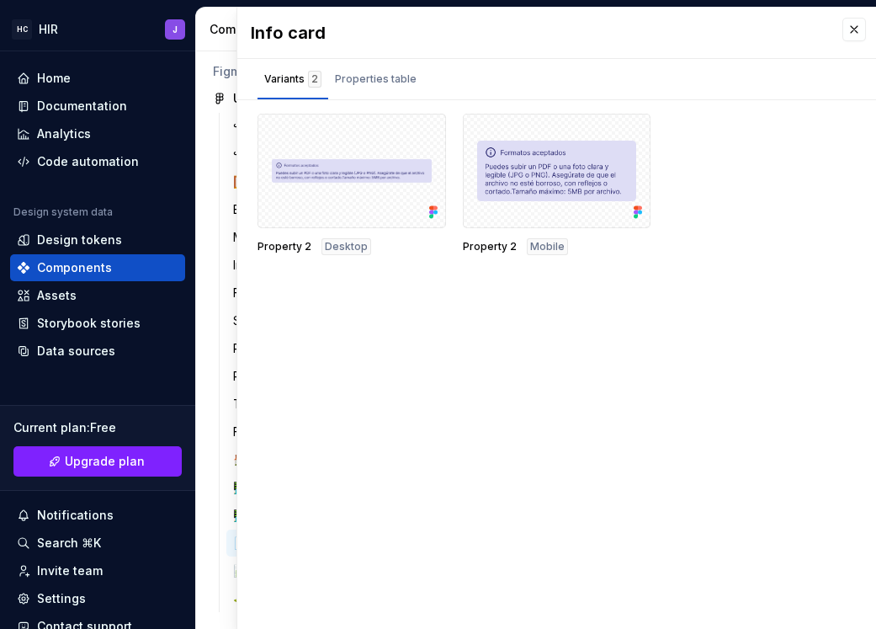
click at [289, 253] on div "Property 2 Desktop" at bounding box center [352, 246] width 189 height 17
click at [327, 245] on span "Desktop" at bounding box center [346, 246] width 43 height 13
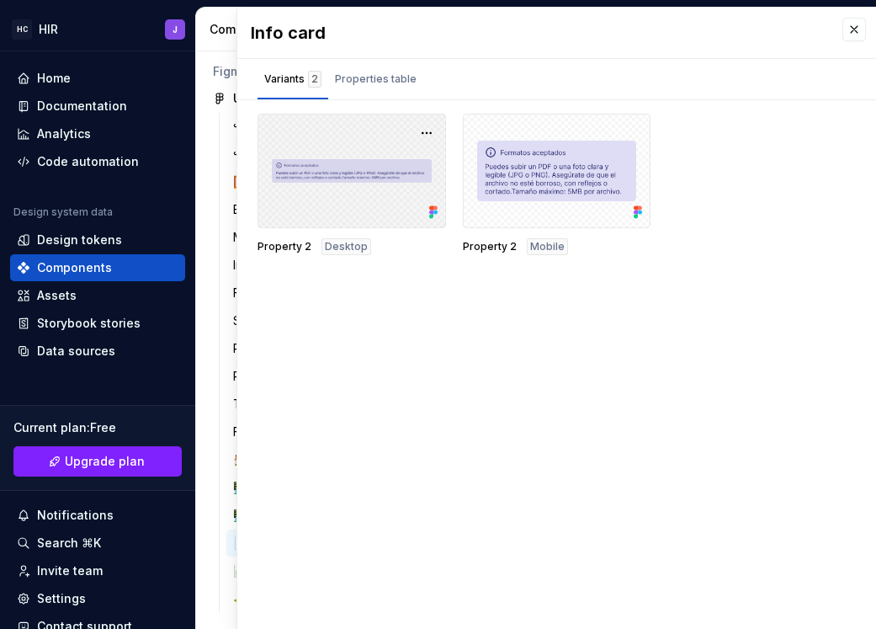
click at [335, 206] on div at bounding box center [352, 171] width 189 height 114
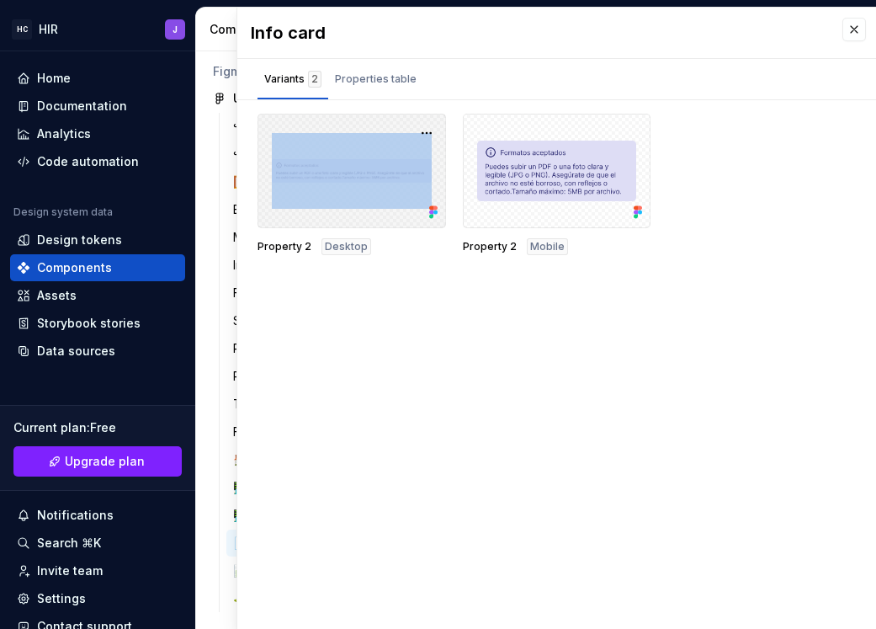
click at [335, 206] on div at bounding box center [352, 171] width 189 height 114
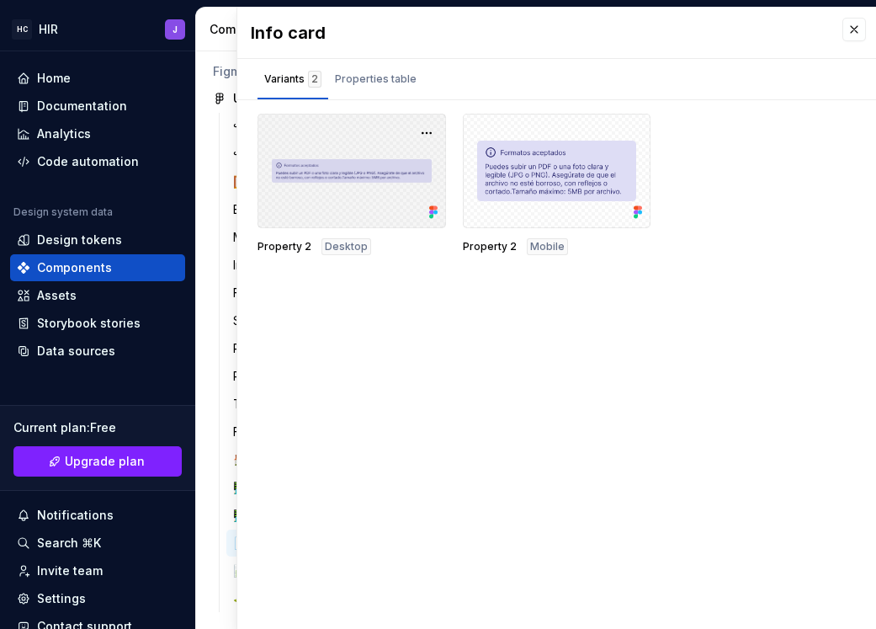
click at [335, 160] on div at bounding box center [352, 171] width 189 height 114
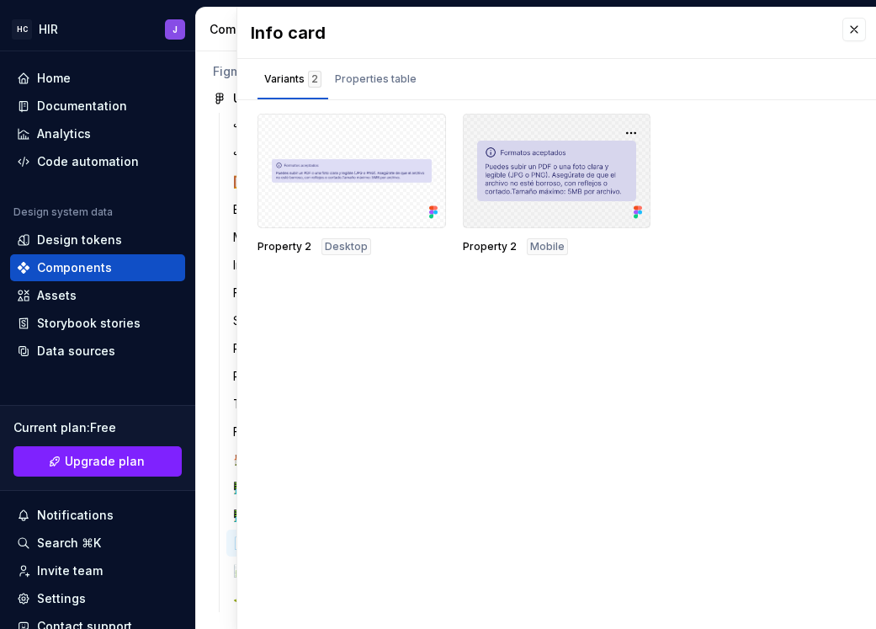
click at [582, 143] on div at bounding box center [557, 171] width 189 height 114
click at [544, 247] on span "Mobile" at bounding box center [547, 246] width 35 height 13
click at [526, 176] on div at bounding box center [557, 171] width 189 height 114
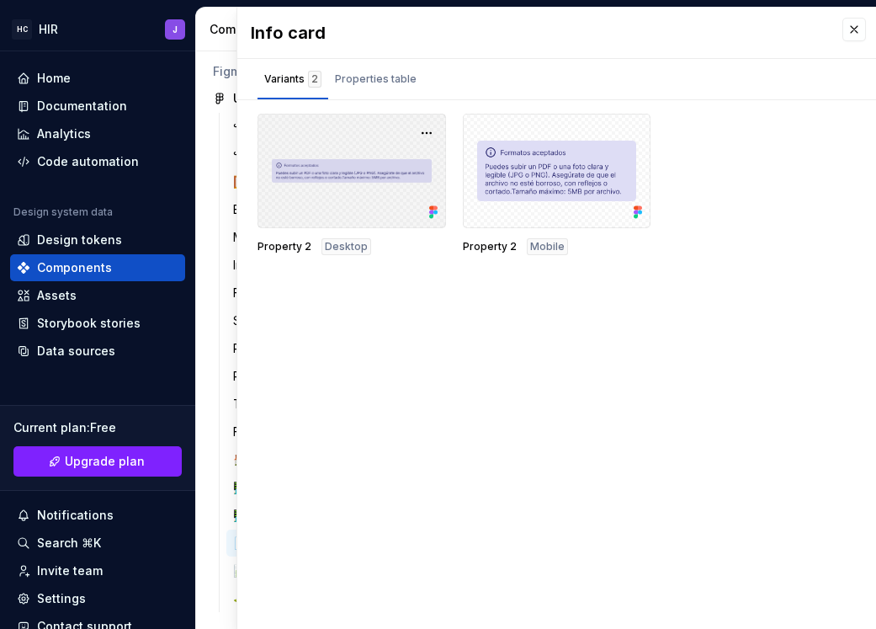
click at [326, 186] on div at bounding box center [352, 171] width 189 height 114
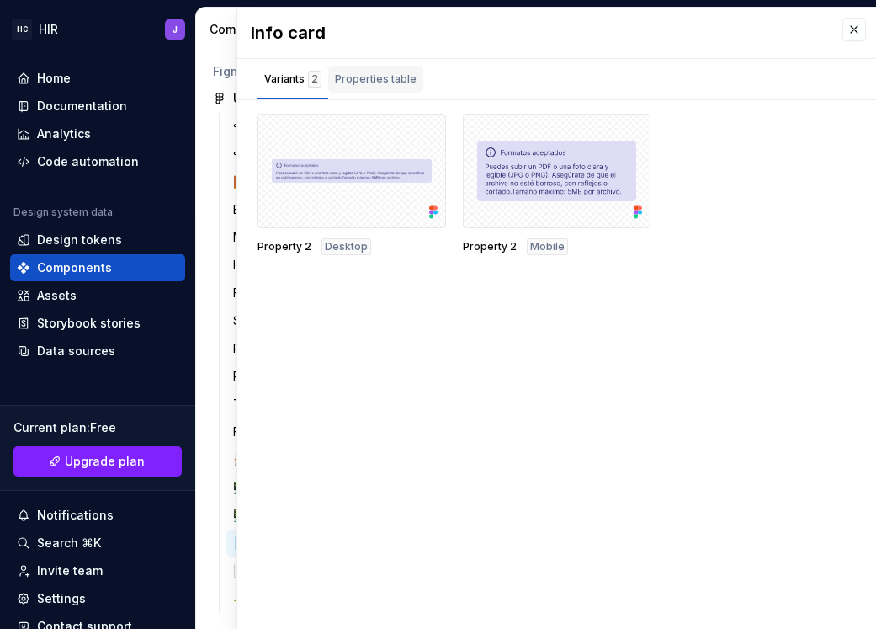
click at [362, 65] on button "Properties table" at bounding box center [375, 79] width 95 height 40
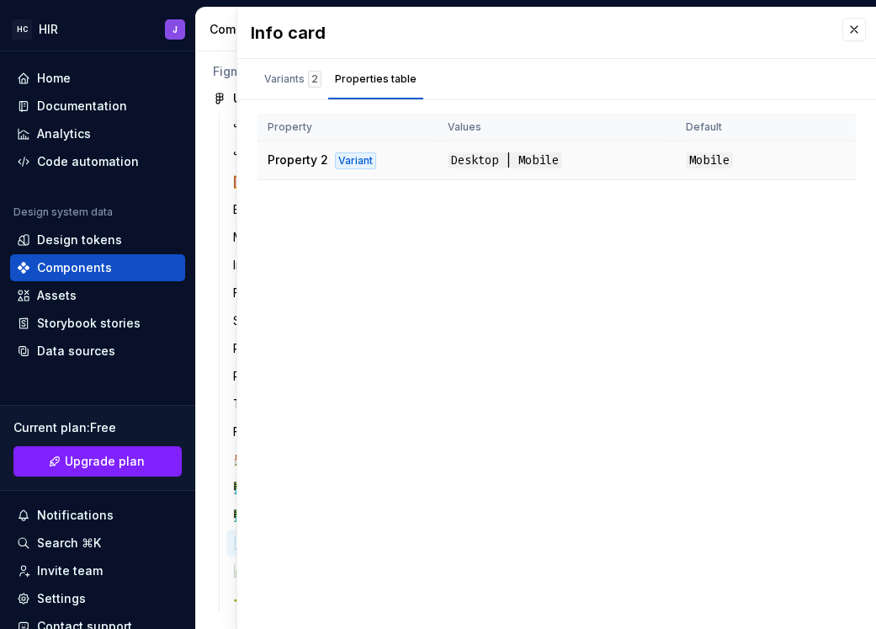
click at [471, 167] on span "Desktop | Mobile" at bounding box center [505, 160] width 114 height 16
click at [600, 155] on td "Desktop | Mobile" at bounding box center [557, 160] width 238 height 39
click at [734, 145] on td "Mobile" at bounding box center [766, 160] width 180 height 39
click at [330, 142] on td "Property 2 Variant" at bounding box center [348, 160] width 180 height 39
click at [268, 76] on div "Variants 2" at bounding box center [292, 79] width 57 height 17
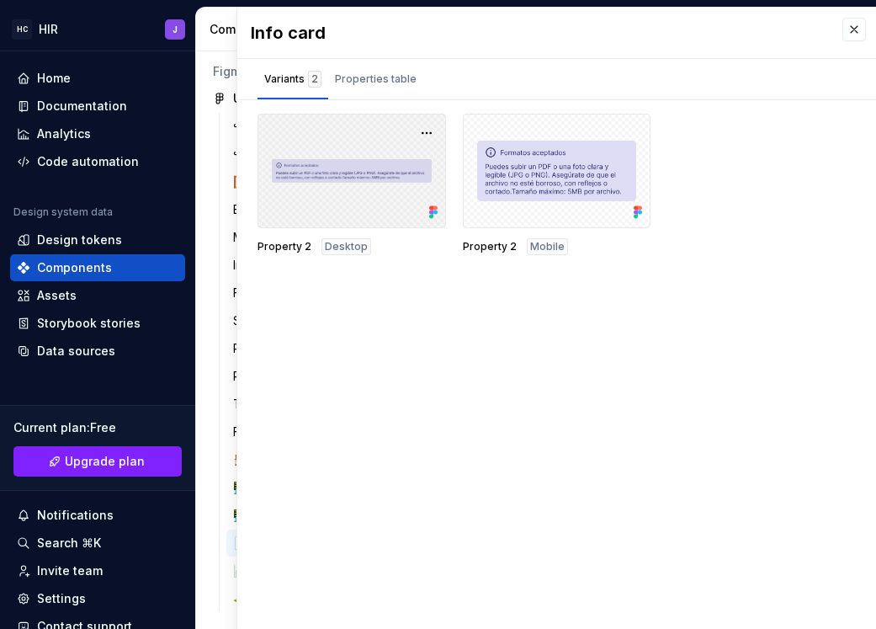
click at [301, 192] on div at bounding box center [352, 171] width 189 height 114
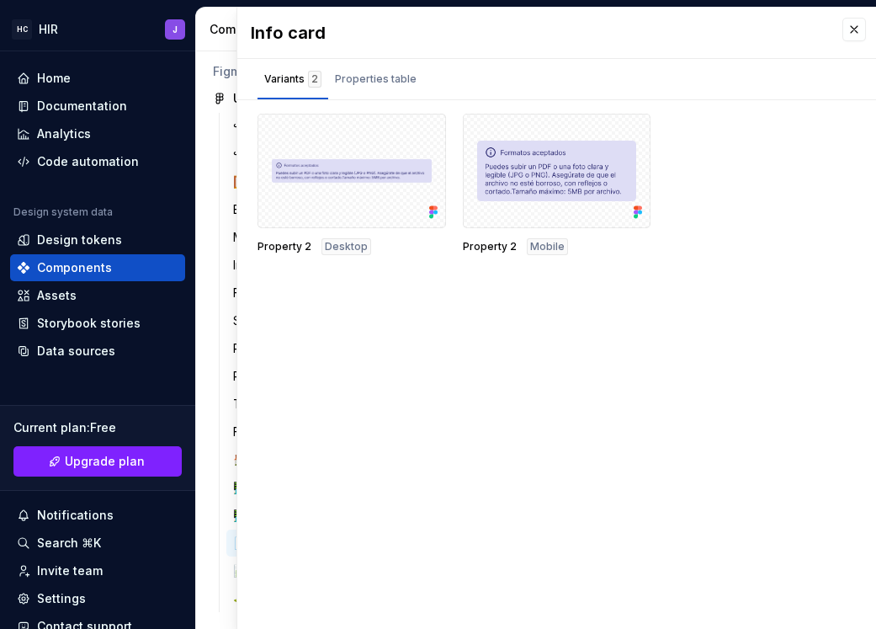
click at [292, 245] on span "Property 2" at bounding box center [285, 246] width 54 height 13
click at [336, 246] on span "Desktop" at bounding box center [346, 246] width 43 height 13
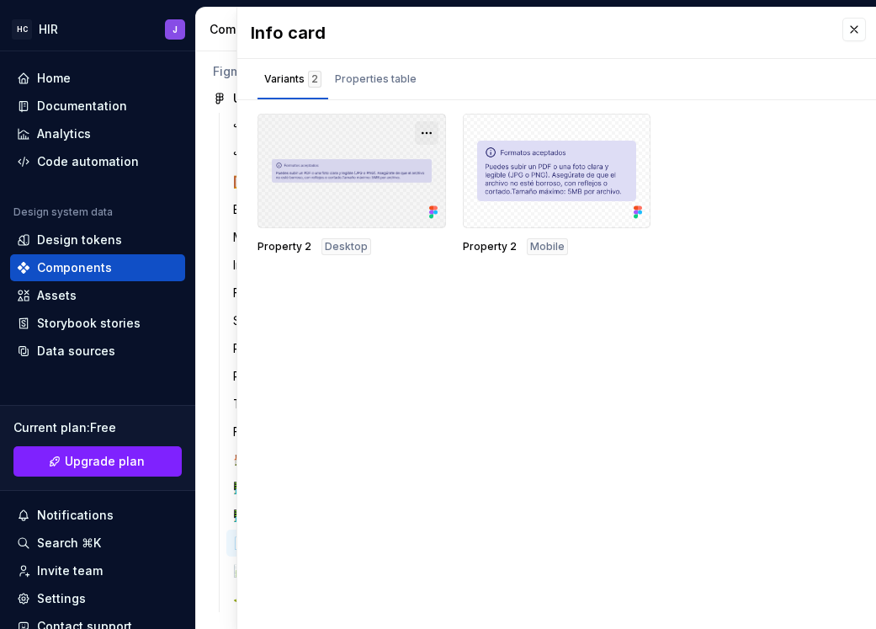
click at [423, 132] on button "button" at bounding box center [427, 133] width 24 height 24
click at [366, 114] on div at bounding box center [352, 171] width 189 height 114
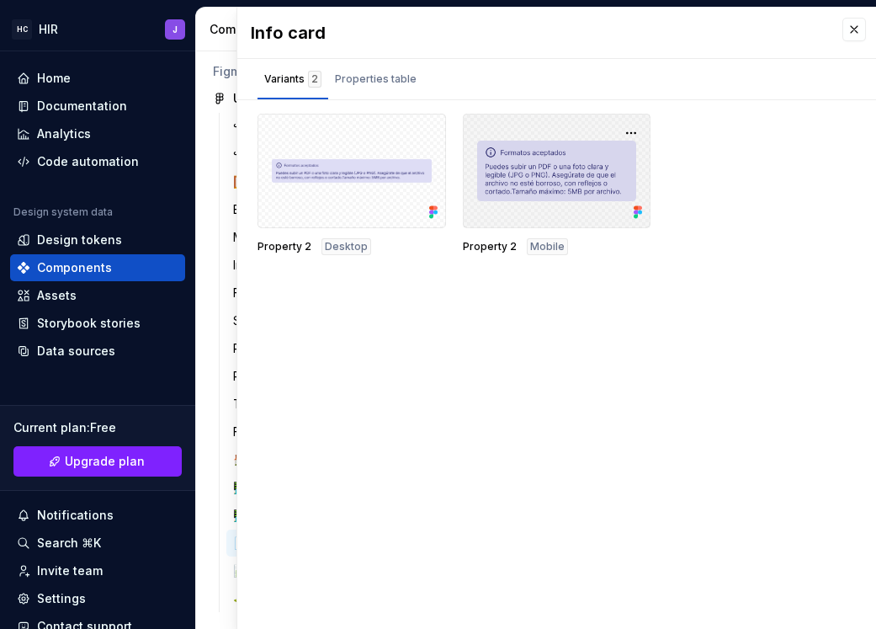
click at [575, 191] on div at bounding box center [557, 171] width 189 height 114
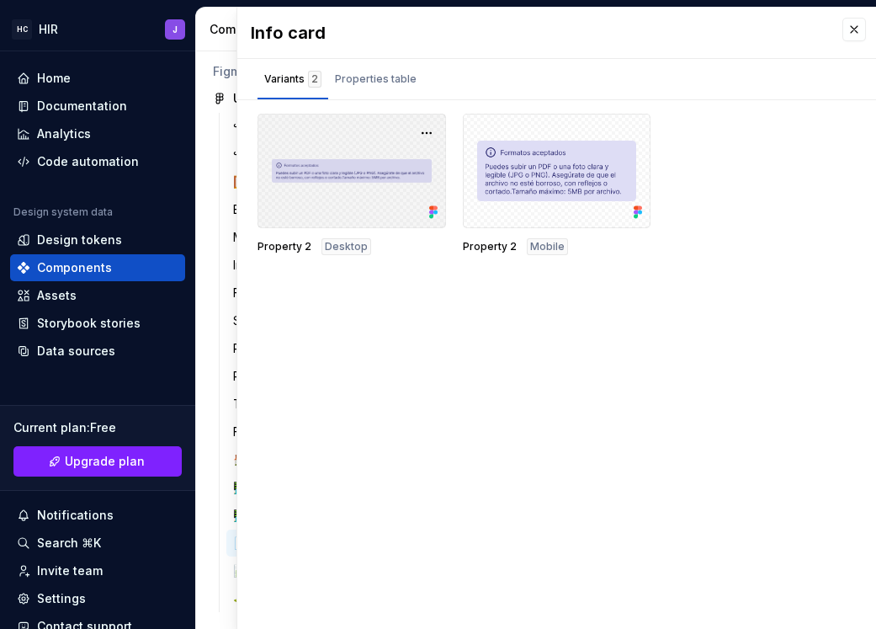
click at [322, 140] on div at bounding box center [352, 171] width 189 height 114
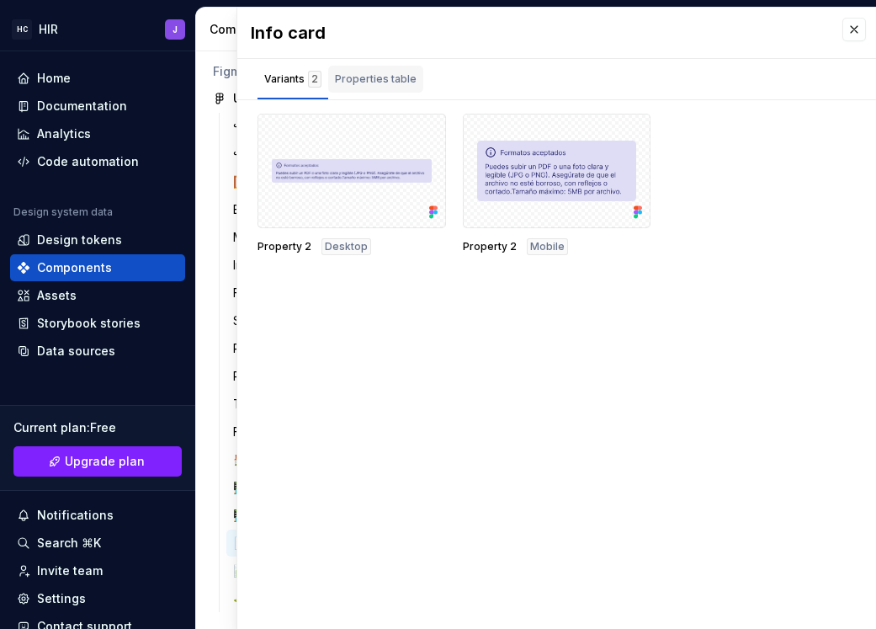
click at [348, 77] on div "Properties table" at bounding box center [376, 79] width 82 height 17
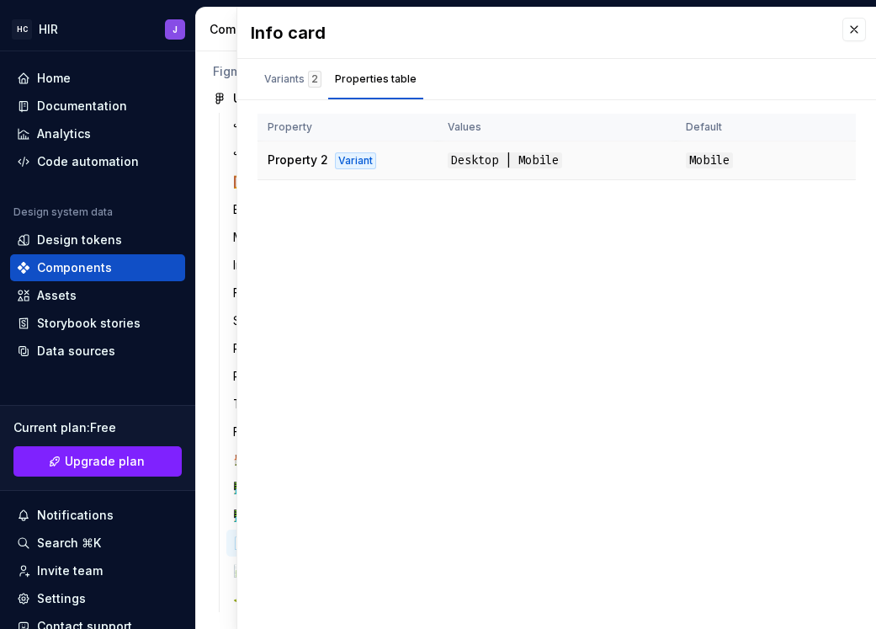
click at [352, 160] on div "Variant" at bounding box center [355, 160] width 41 height 17
click at [528, 129] on th "Values" at bounding box center [557, 128] width 238 height 28
click at [528, 152] on td "Desktop | Mobile" at bounding box center [557, 160] width 238 height 39
click at [750, 138] on th "Default" at bounding box center [766, 128] width 180 height 28
click at [721, 165] on span "Mobile" at bounding box center [709, 160] width 47 height 16
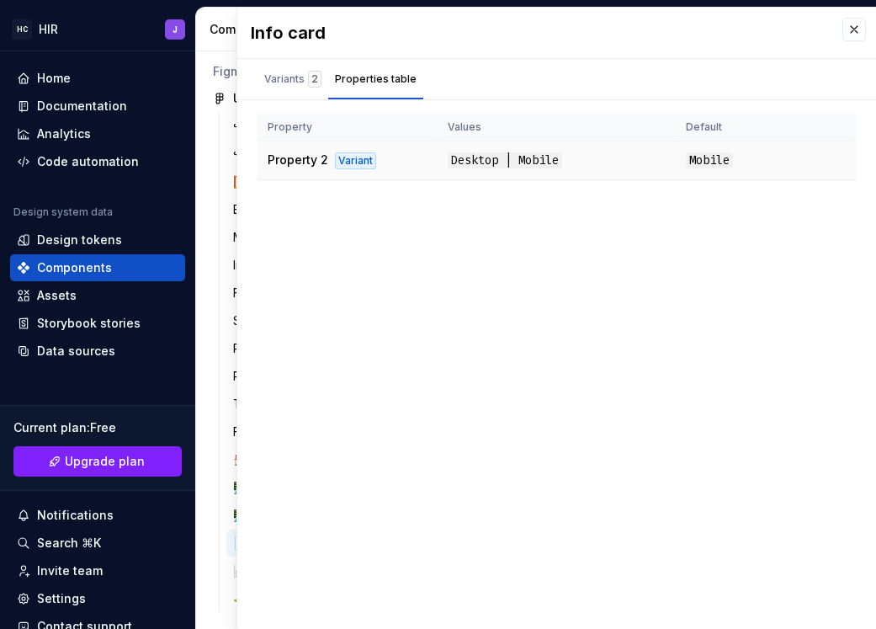
click at [297, 159] on span "Property 2" at bounding box center [298, 159] width 61 height 14
click at [327, 161] on span "Property 2" at bounding box center [298, 159] width 61 height 14
click at [294, 78] on div "Variants 2" at bounding box center [292, 79] width 57 height 17
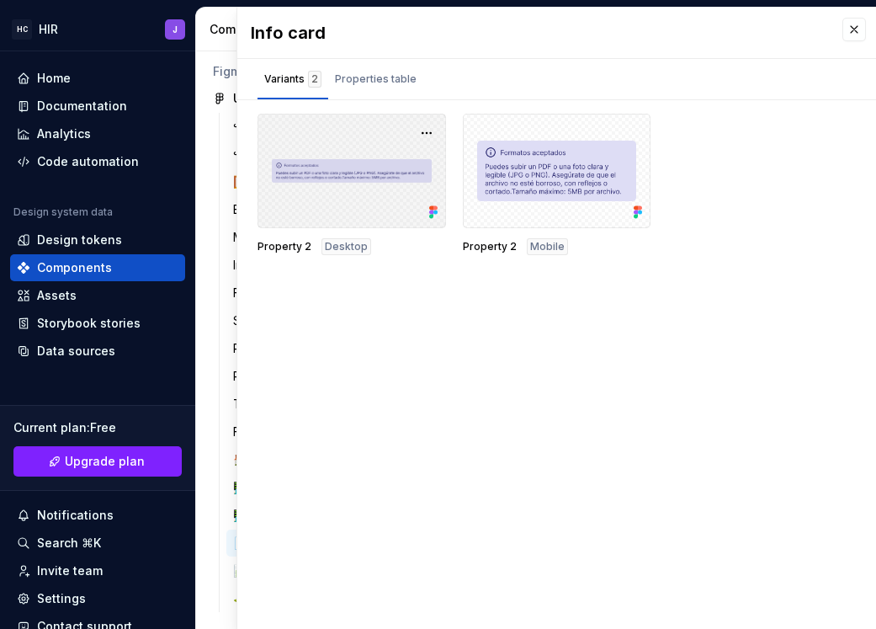
click at [345, 188] on div at bounding box center [352, 171] width 189 height 114
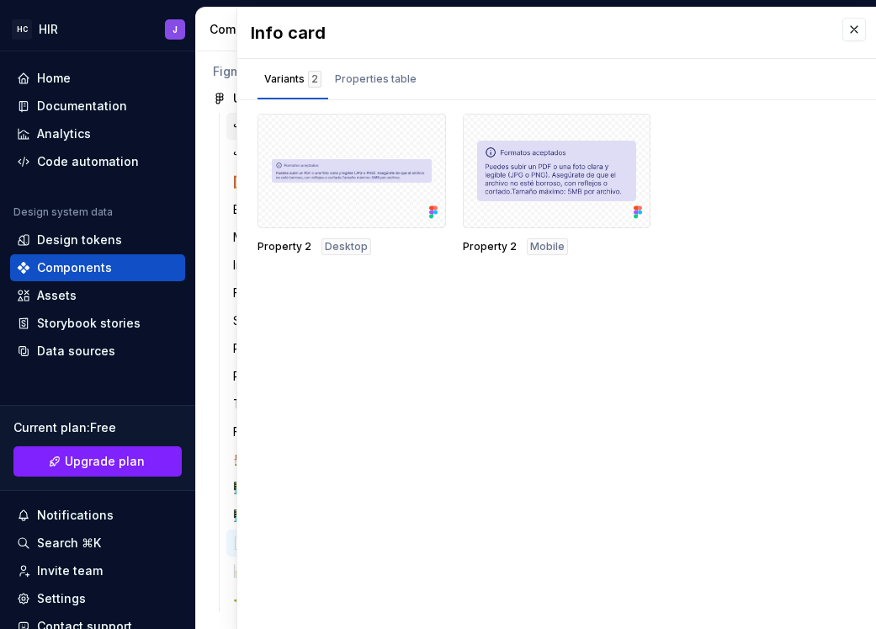
click at [228, 125] on div "↪ Icon library 2" at bounding box center [310, 126] width 169 height 27
click at [213, 138] on div "↪ Icon library 2 ↪ Grids & Breakpoints 8 🖼️ Visual Items 8 Botones 4 Modal 1 In…" at bounding box center [300, 366] width 189 height 506
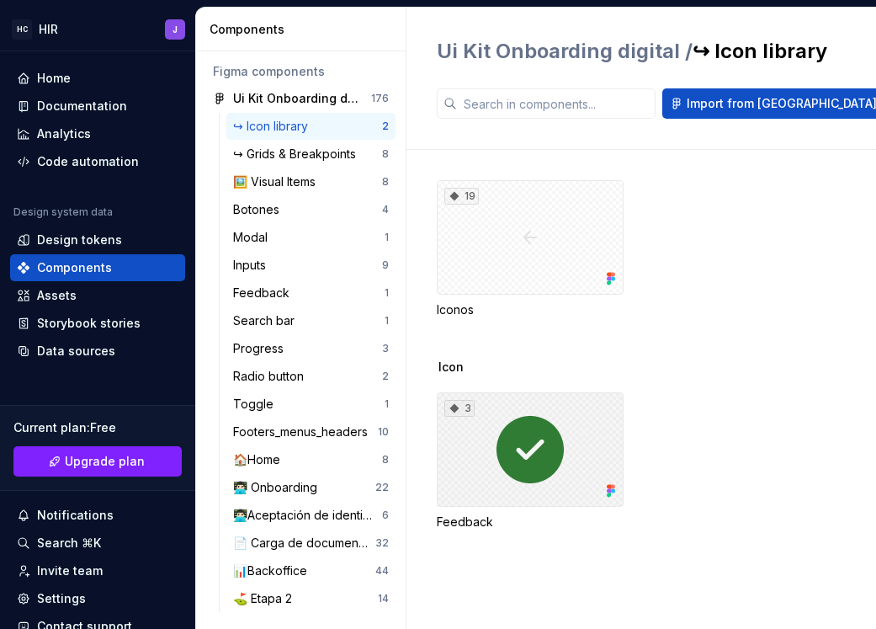
click at [530, 459] on div "3" at bounding box center [530, 449] width 187 height 114
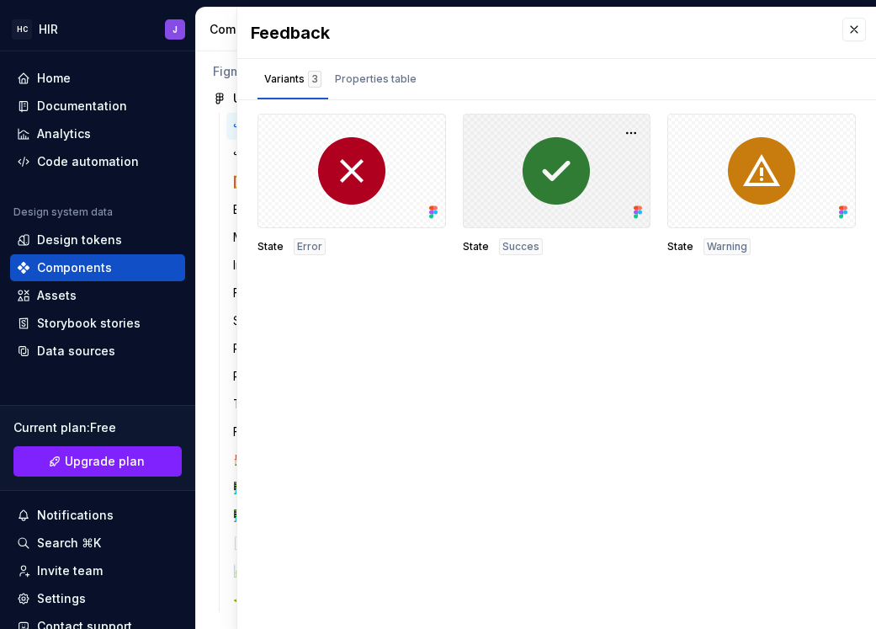
click at [541, 152] on div at bounding box center [557, 171] width 189 height 114
click at [641, 125] on button "button" at bounding box center [632, 133] width 24 height 24
click at [521, 247] on span "Succes" at bounding box center [521, 246] width 37 height 13
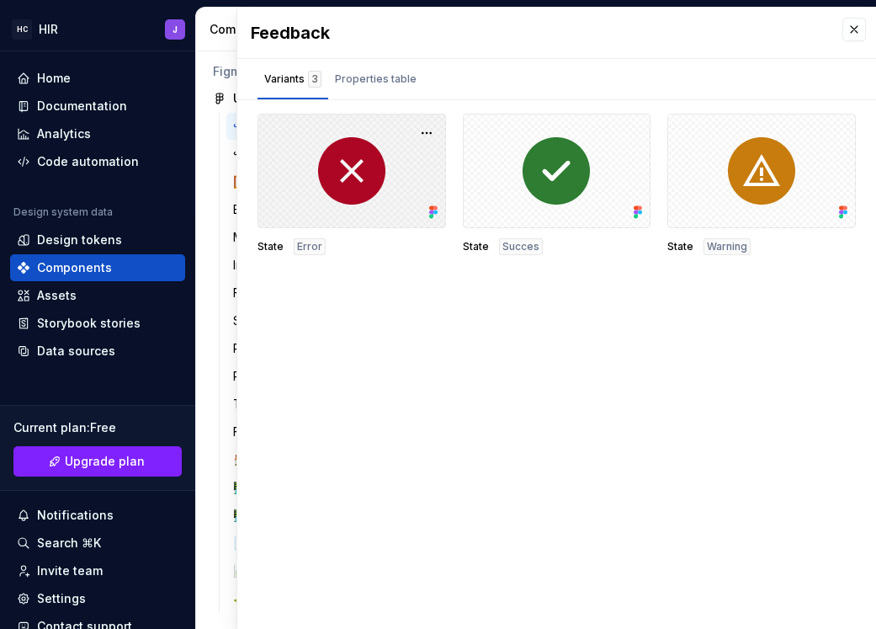
click at [353, 186] on div at bounding box center [352, 171] width 189 height 114
click at [354, 84] on div "Properties table" at bounding box center [376, 79] width 82 height 17
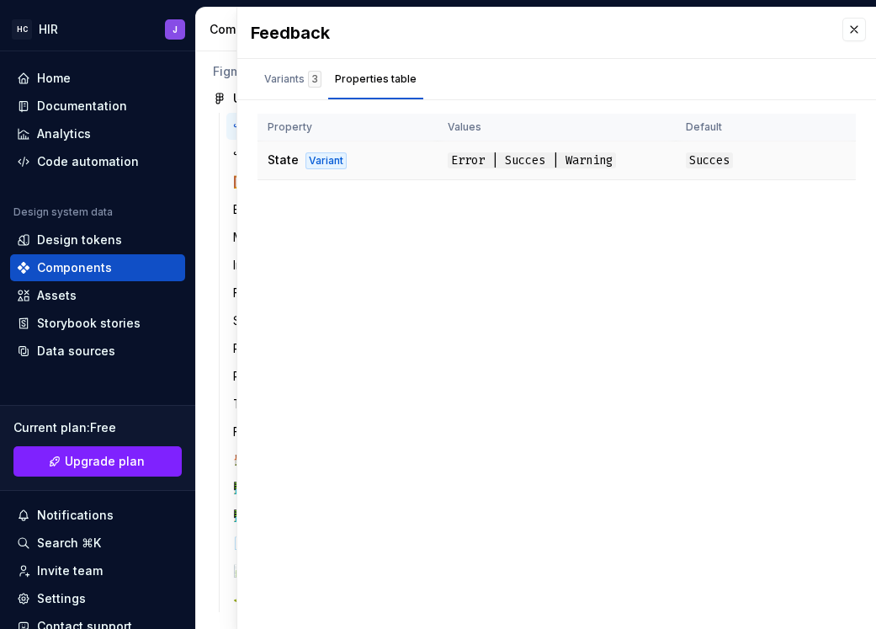
click at [324, 158] on div "Variant" at bounding box center [326, 160] width 41 height 17
click at [273, 77] on div "Variants 3" at bounding box center [292, 79] width 57 height 17
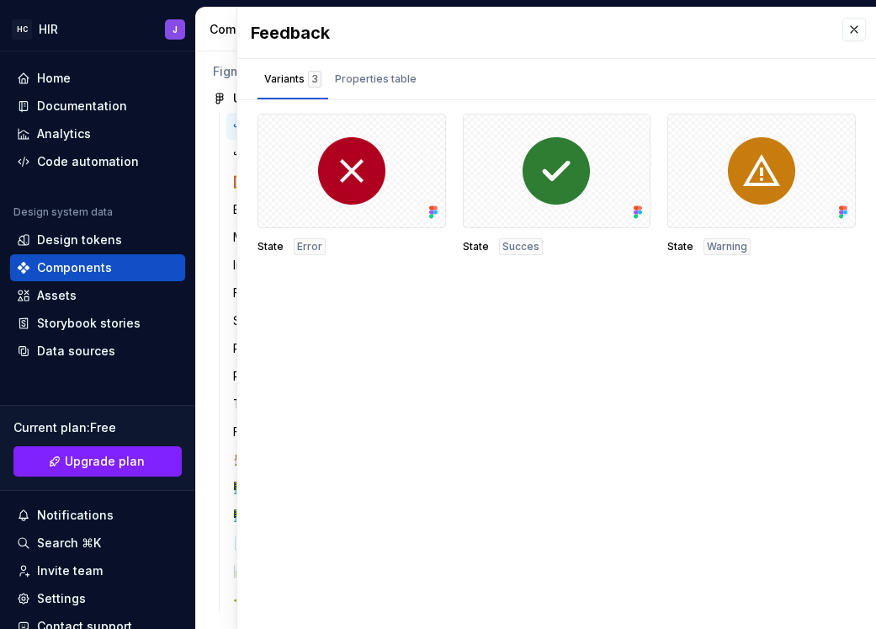
click at [209, 147] on div "↪ Icon library 2 ↪ Grids & Breakpoints 8 🖼️ Visual Items 8 Botones 4 Modal 1 In…" at bounding box center [300, 366] width 189 height 506
